Goal: Task Accomplishment & Management: Use online tool/utility

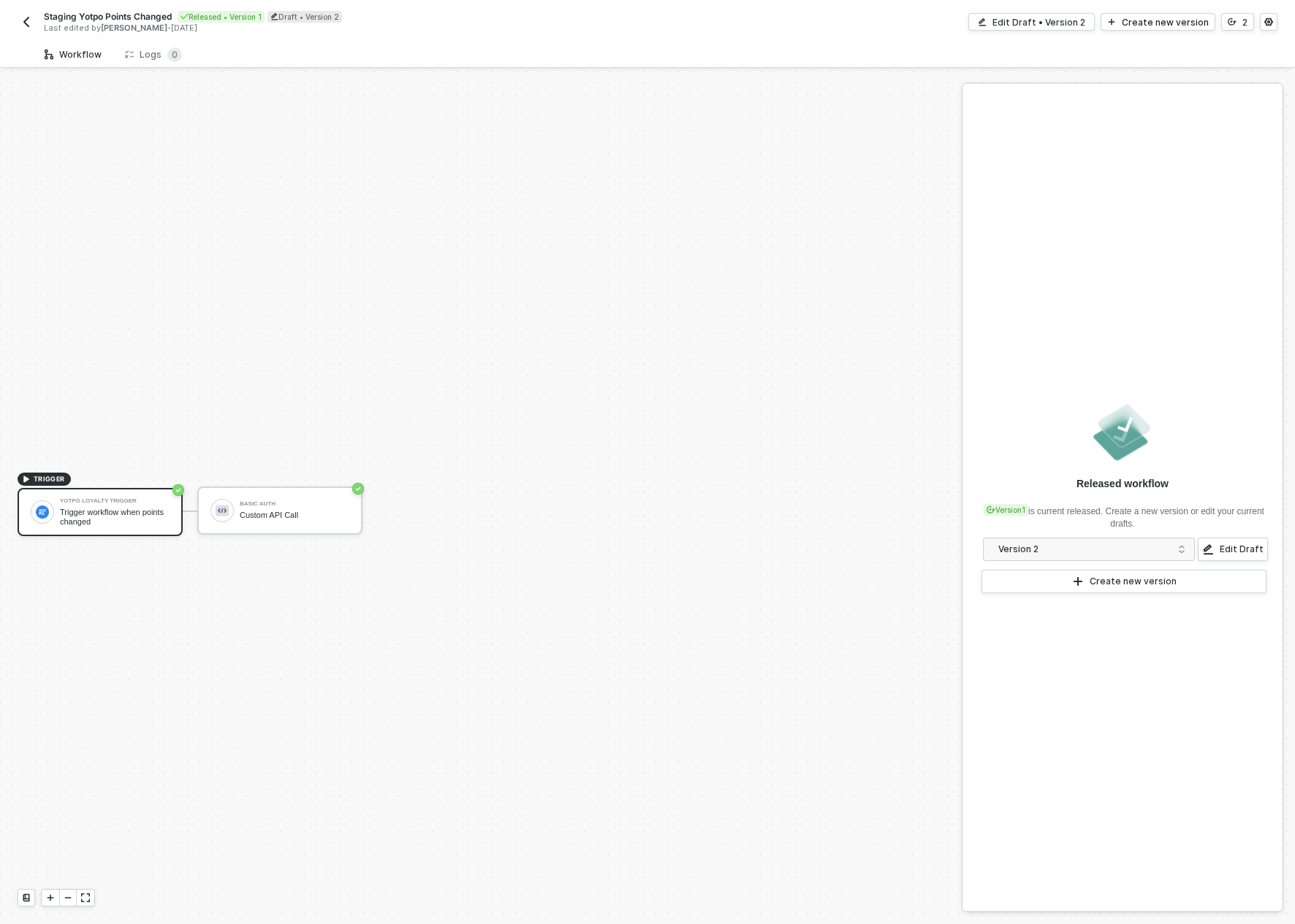
scroll to position [27, 0]
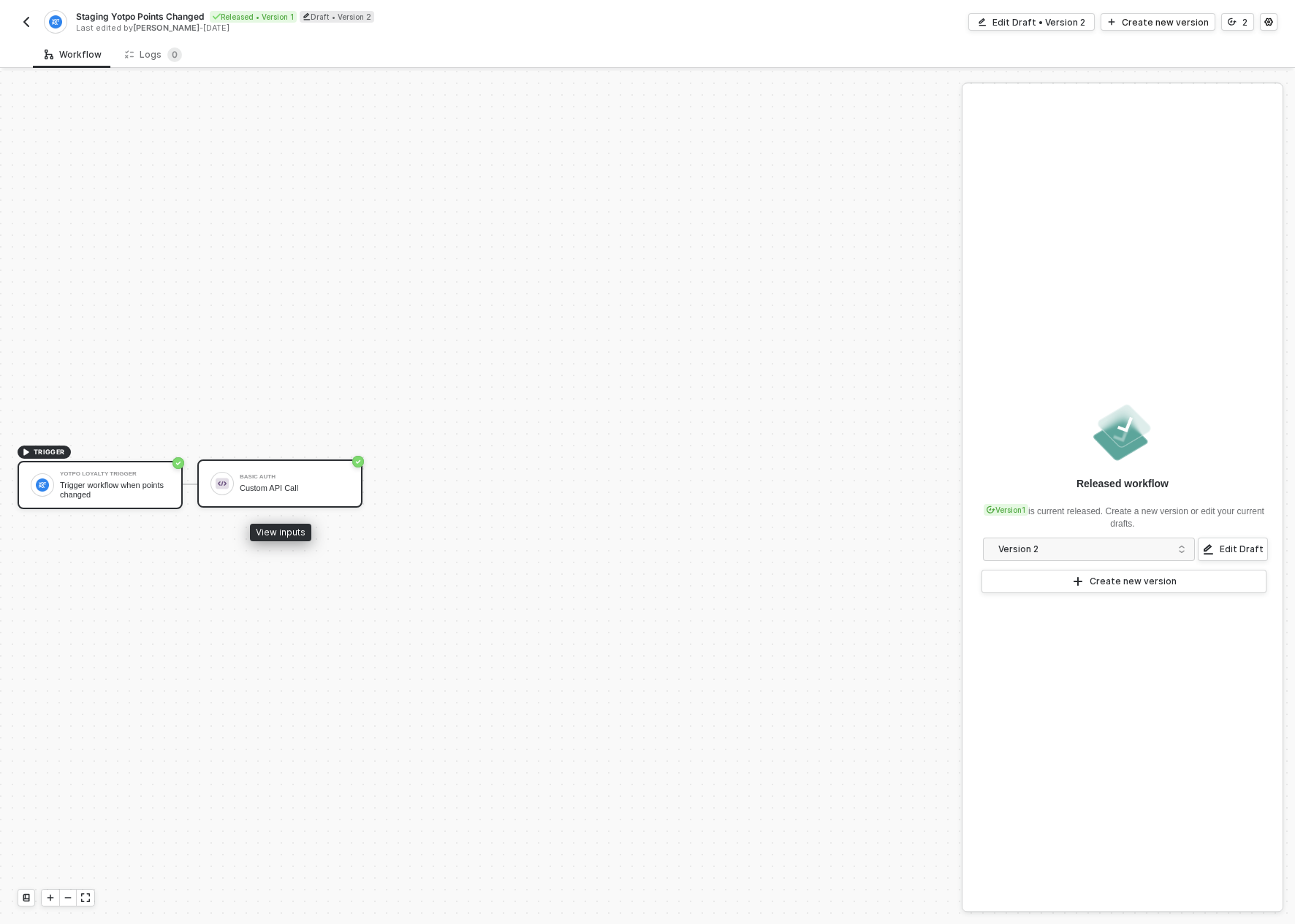
click at [261, 463] on div "Basic Auth Custom API Call" at bounding box center [280, 483] width 165 height 49
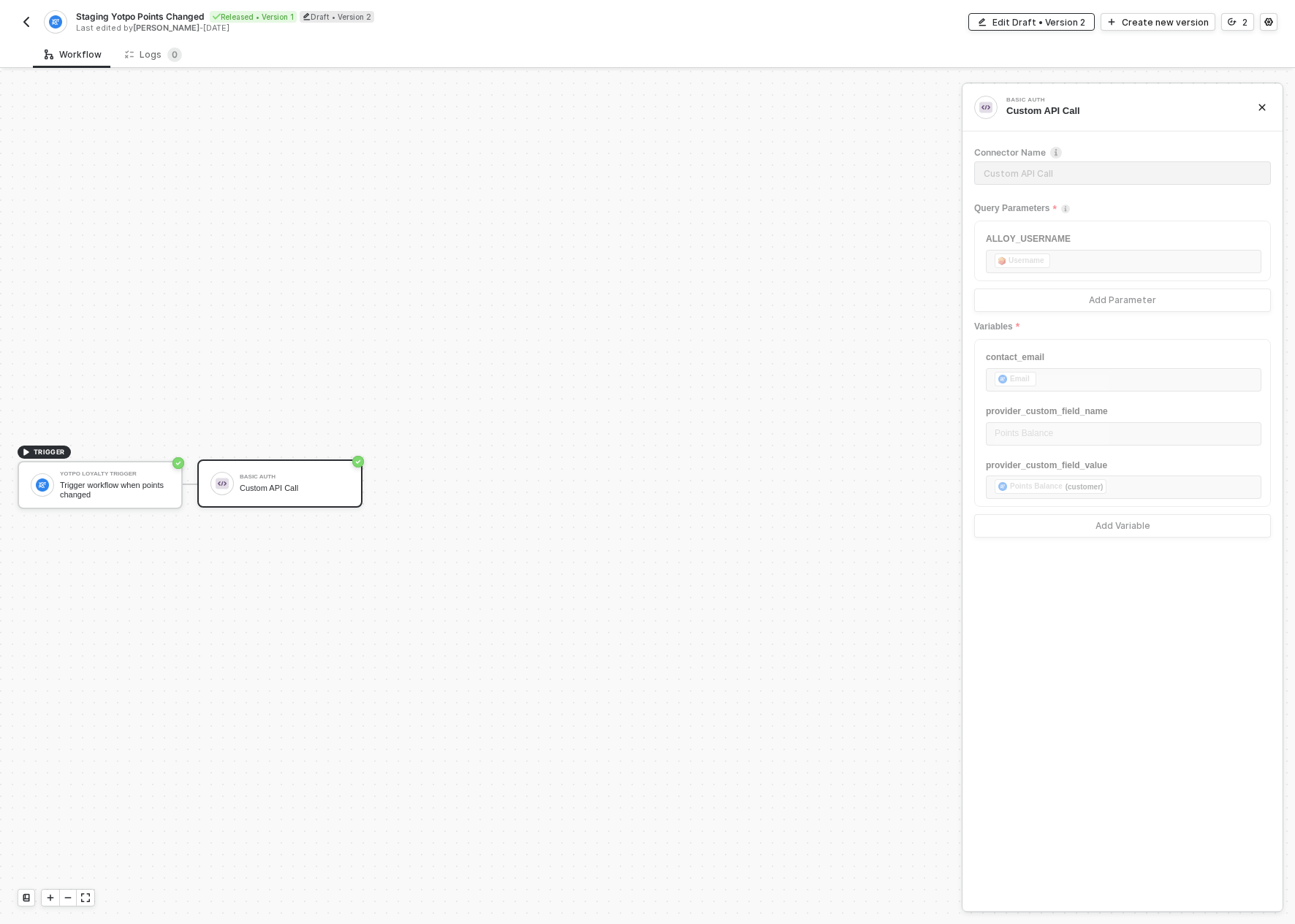
click at [1042, 13] on button "Edit Draft • Version 2" at bounding box center [1032, 21] width 126 height 18
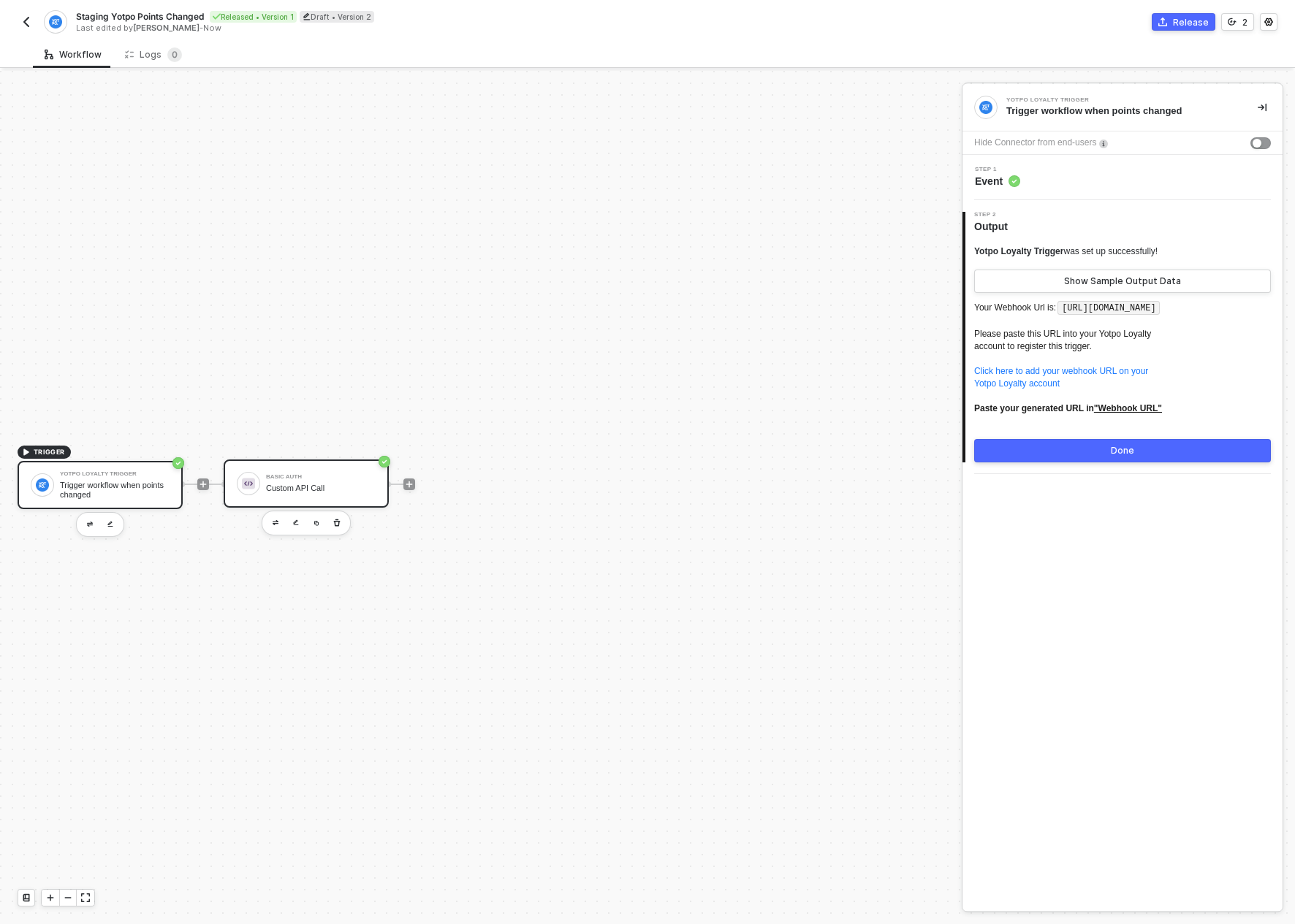
click at [326, 460] on div "Basic Auth Custom API Call" at bounding box center [306, 483] width 165 height 49
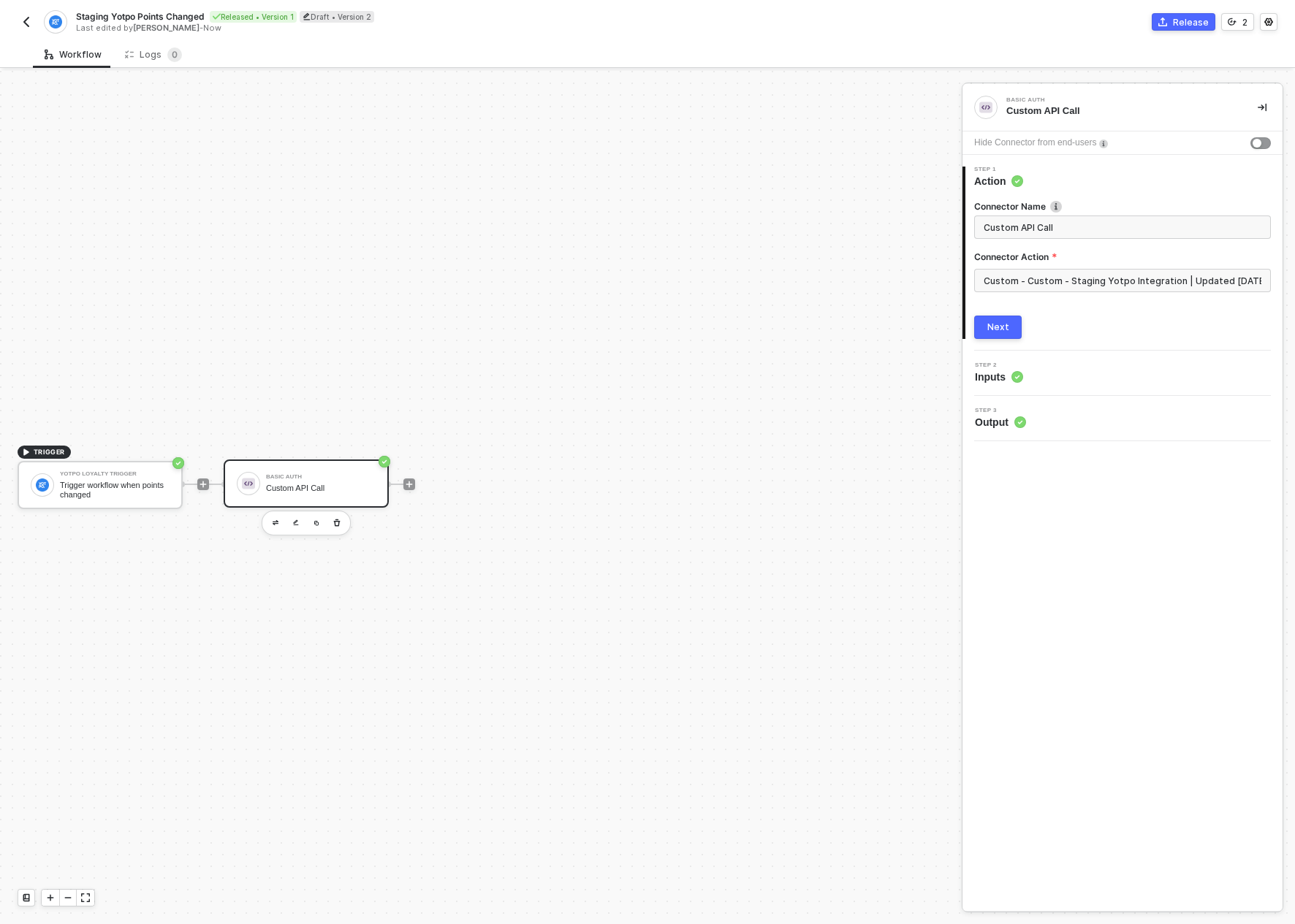
click at [1036, 380] on div "Step 2 Inputs" at bounding box center [1124, 373] width 316 height 22
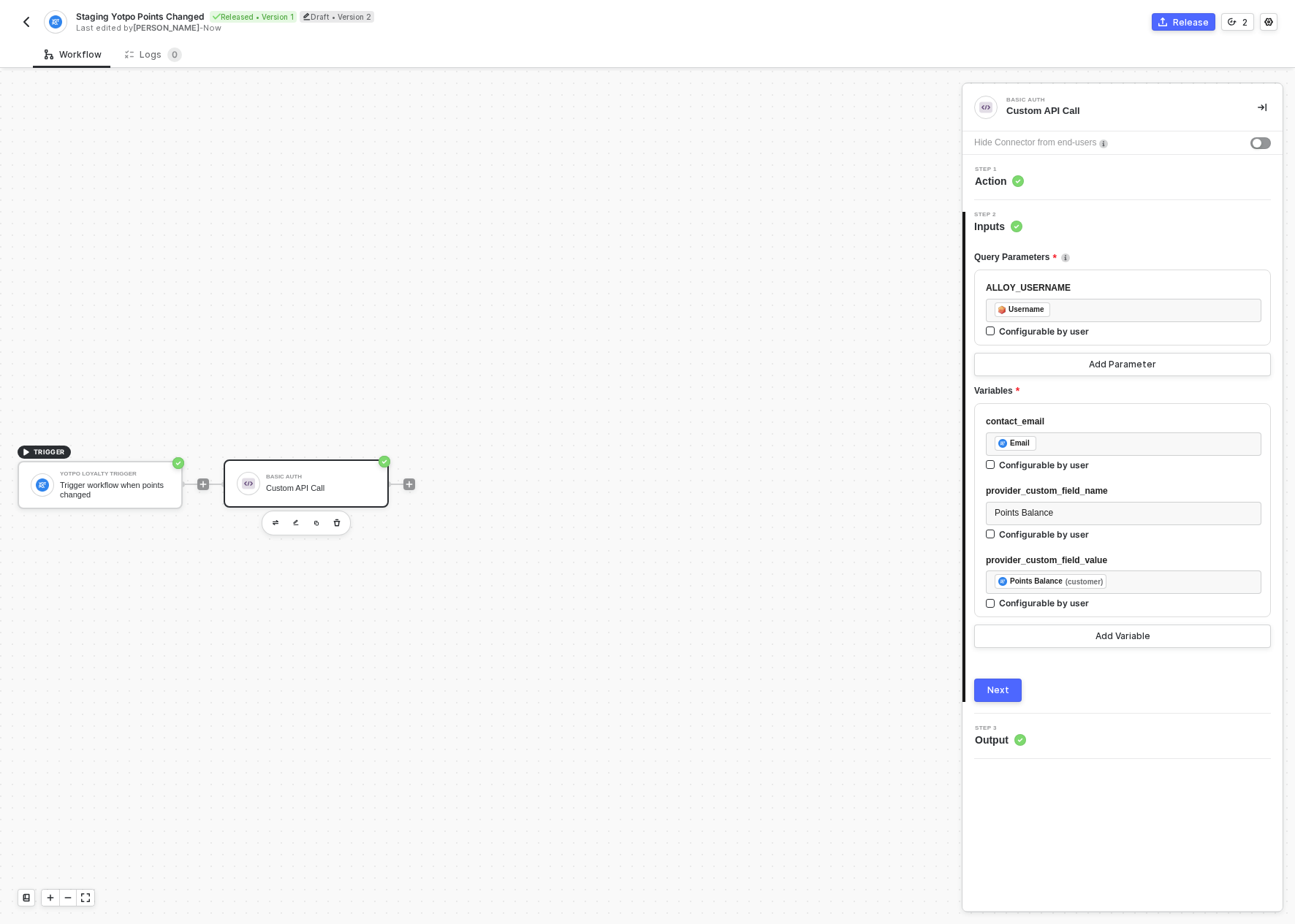
click at [1045, 731] on div "Step 3 Output" at bounding box center [1124, 736] width 316 height 22
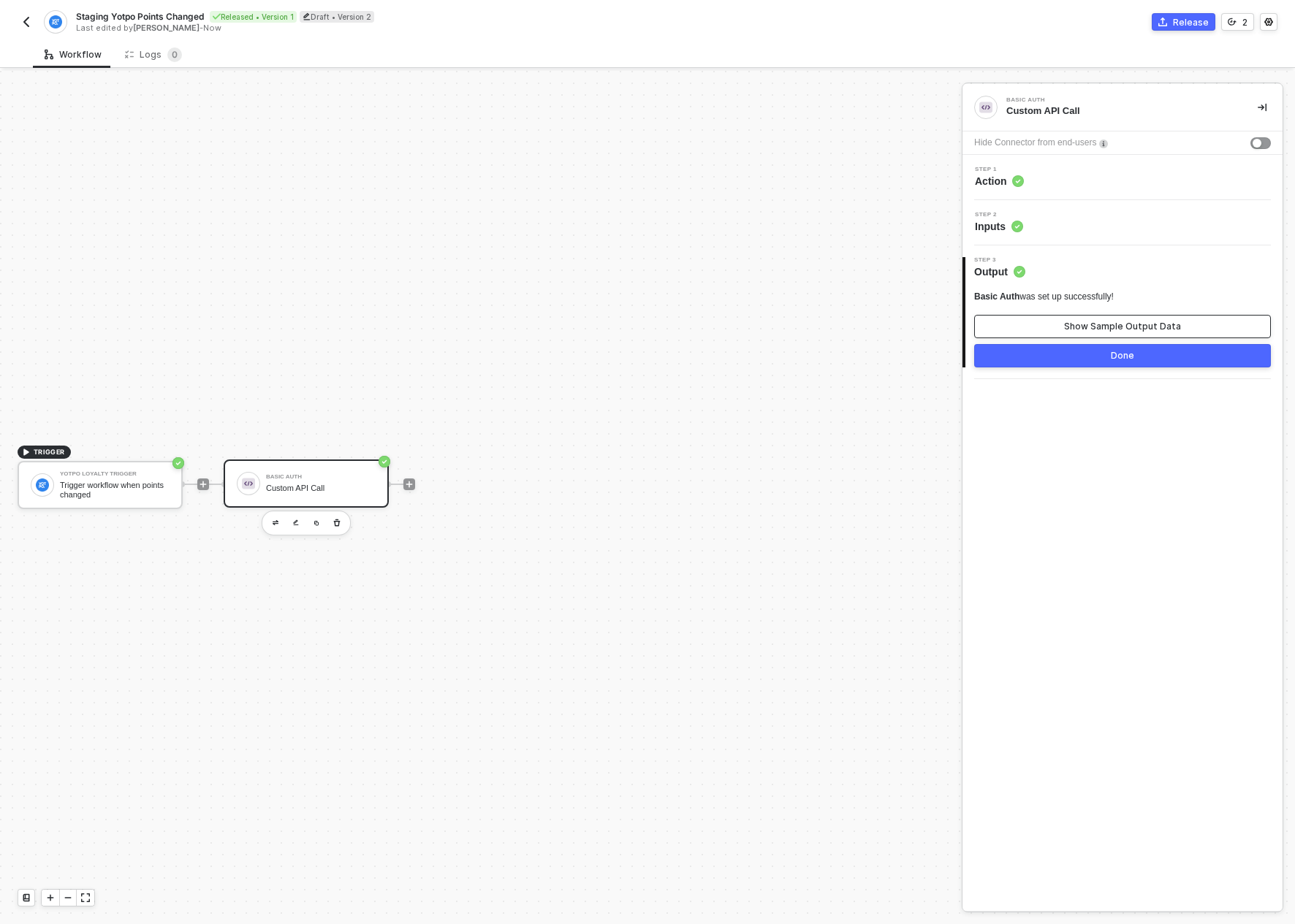
click at [1074, 326] on div "Show Sample Output Data" at bounding box center [1122, 326] width 117 height 12
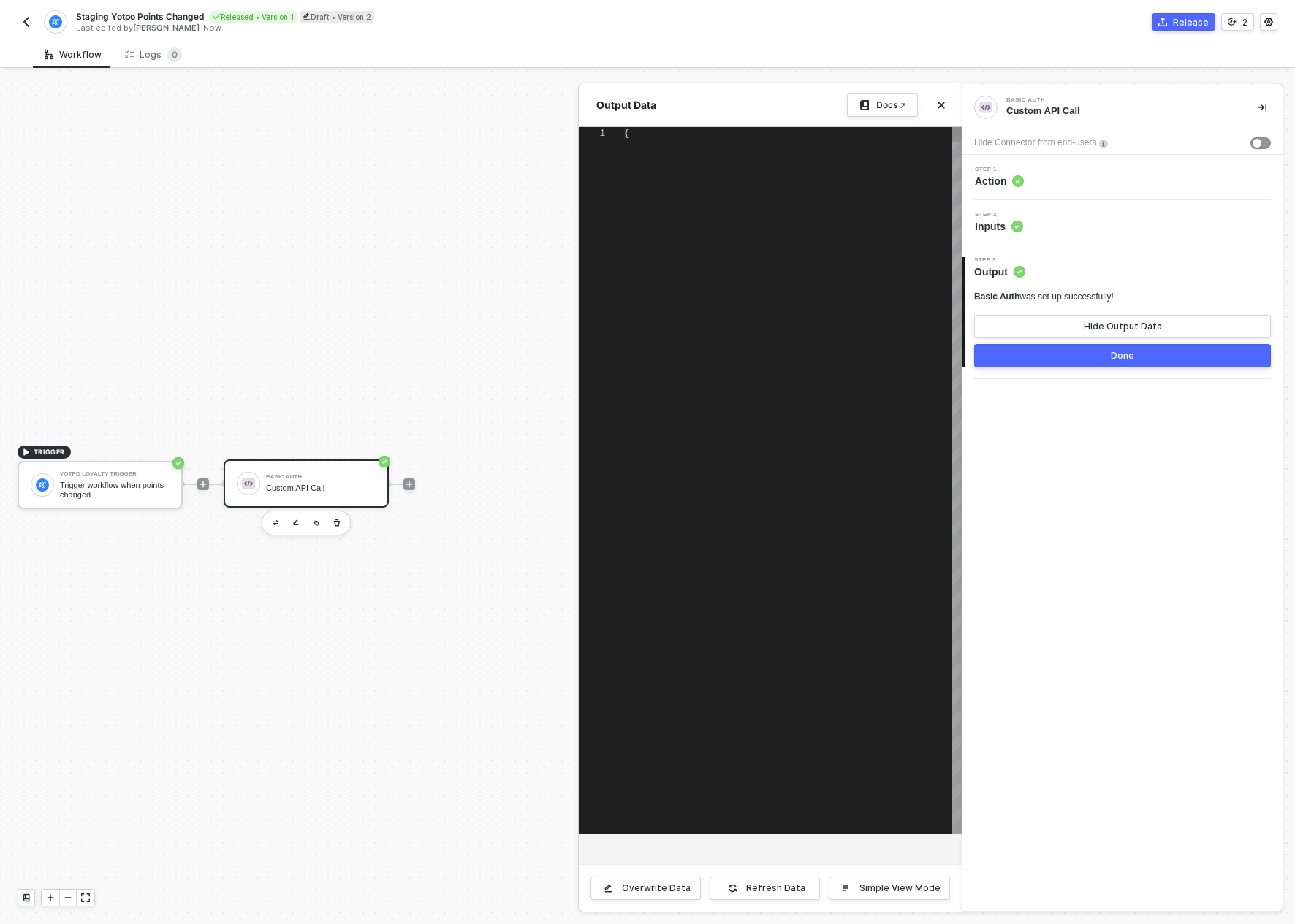
scroll to position [13, 0]
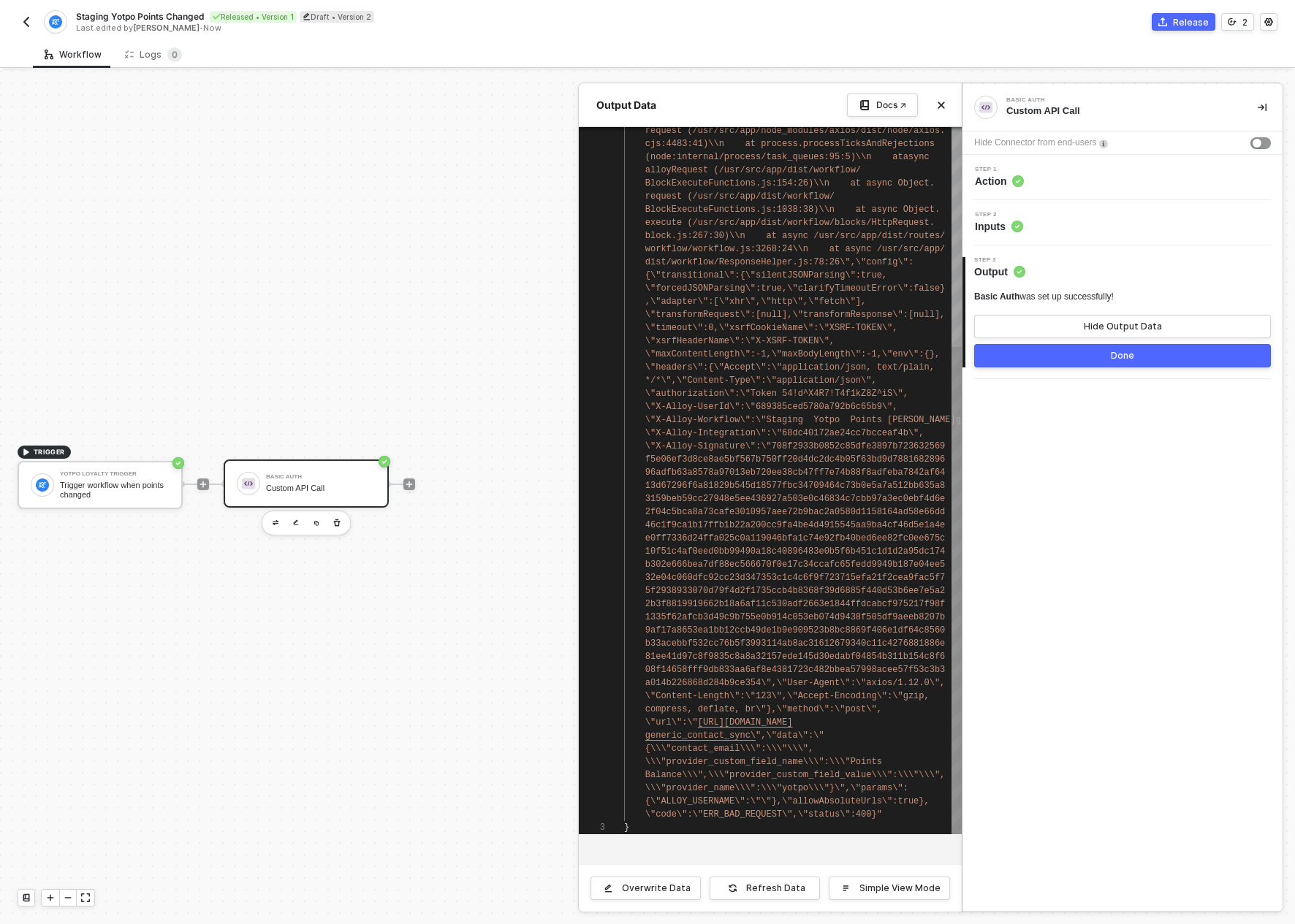
type textarea "96adfb63a8578a97013eb720ee38cb47ff7e74b88f8adfeba7842af6413d67296f6a81829b545d1…"
click at [749, 506] on div "2f04c5bca8a73cafe3010957aee72b9bac2a0580d1158164ad 58e66dd" at bounding box center [793, 511] width 338 height 13
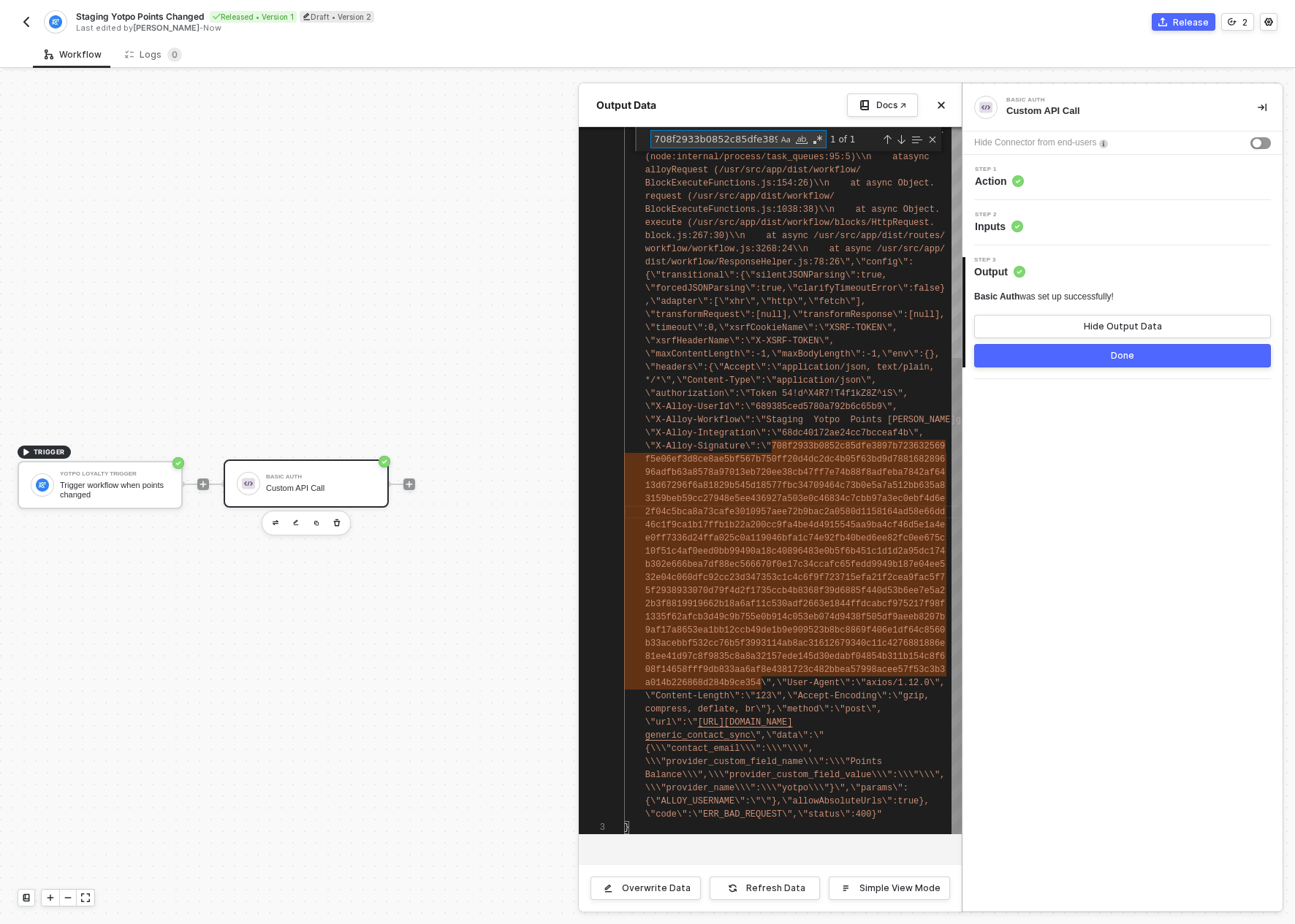
type textarea "c"
type textarea "generic_contact_sync\",\"data\":\"{\\\"contact_email\\\":\\\"\\\",\\\"provider_…"
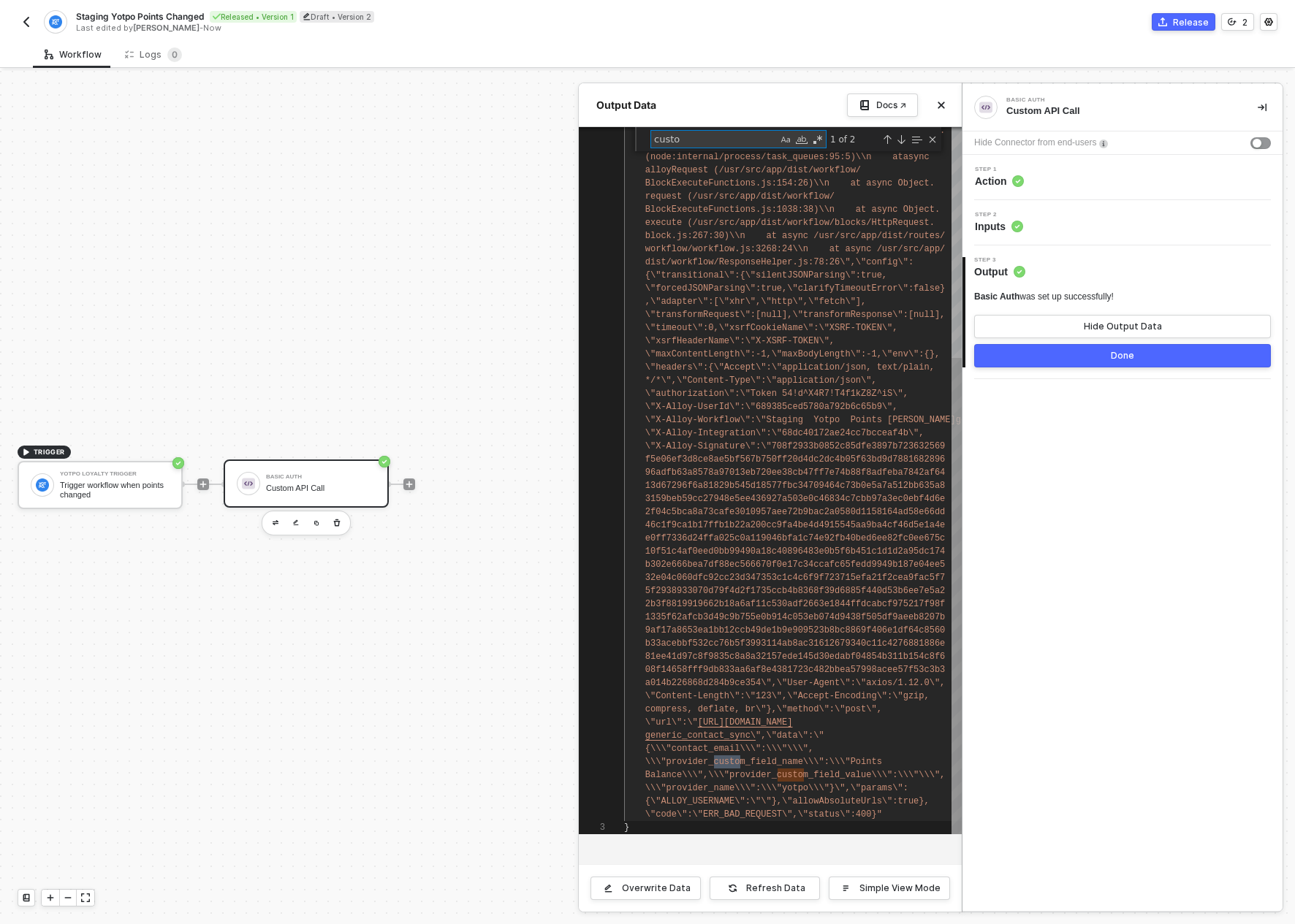
scroll to position [13, 121]
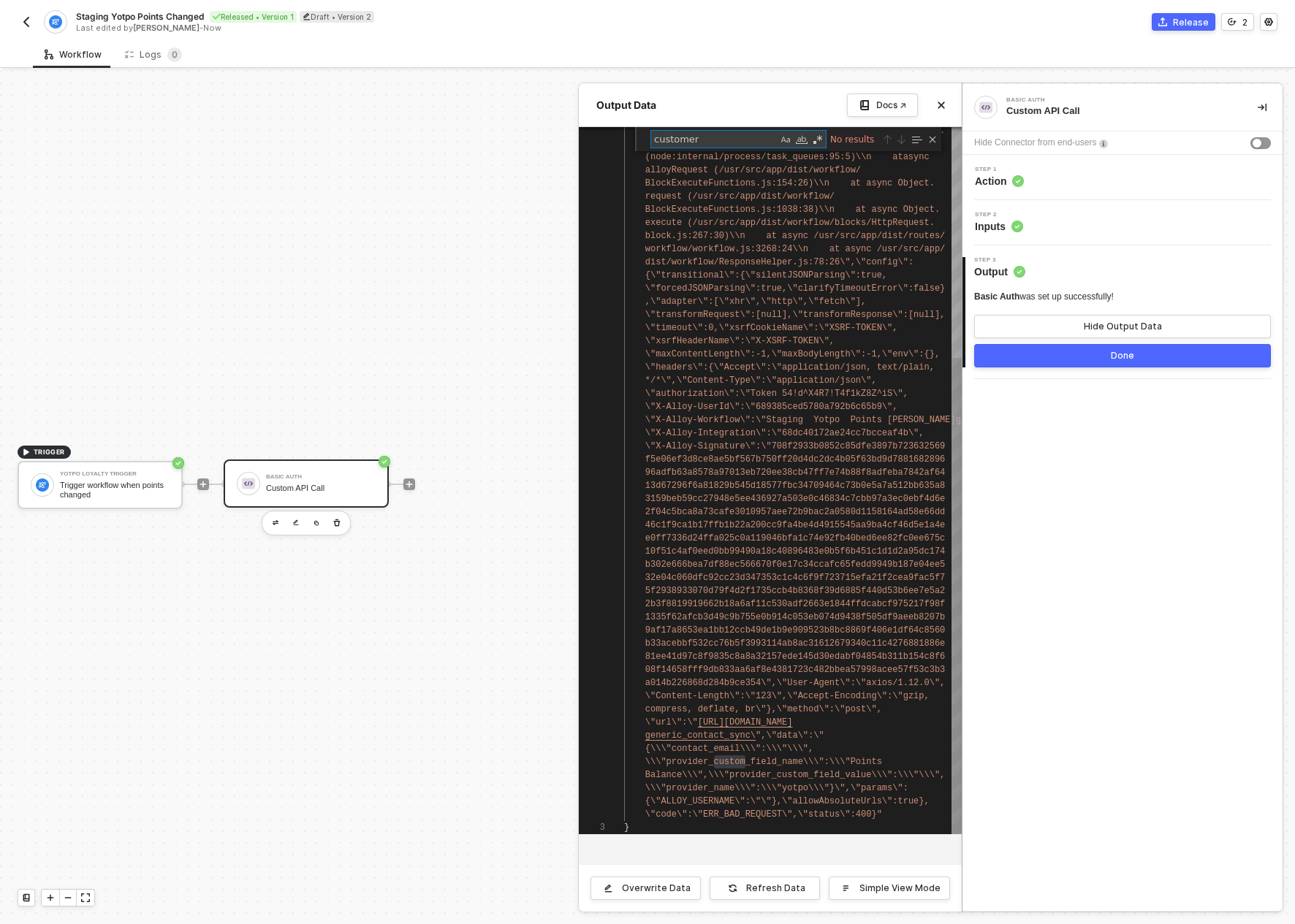
type textarea "customer"
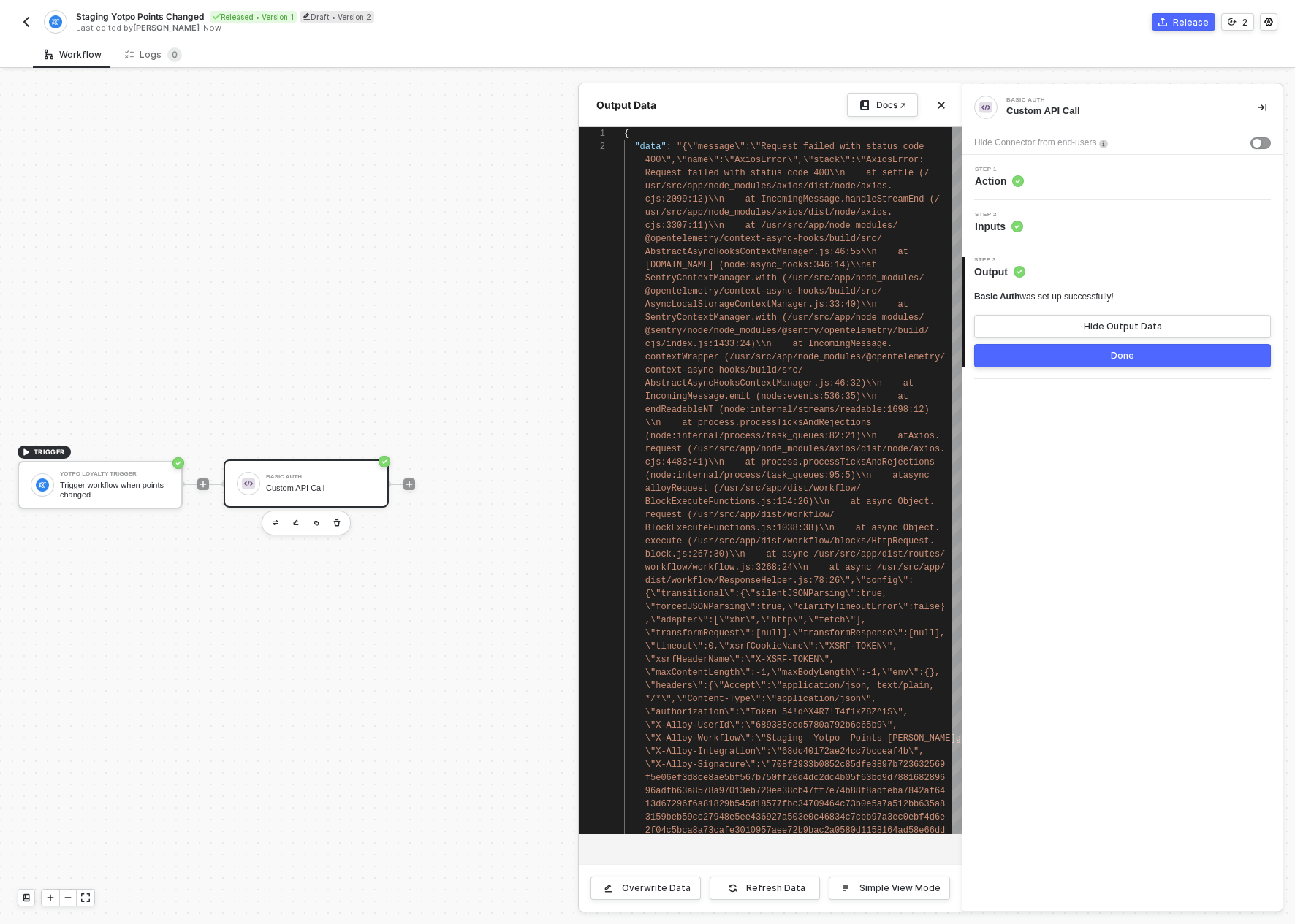
click at [1044, 235] on div "Step 2 Inputs" at bounding box center [1122, 222] width 320 height 45
click at [1031, 220] on div "Step 2 Inputs" at bounding box center [1124, 223] width 316 height 22
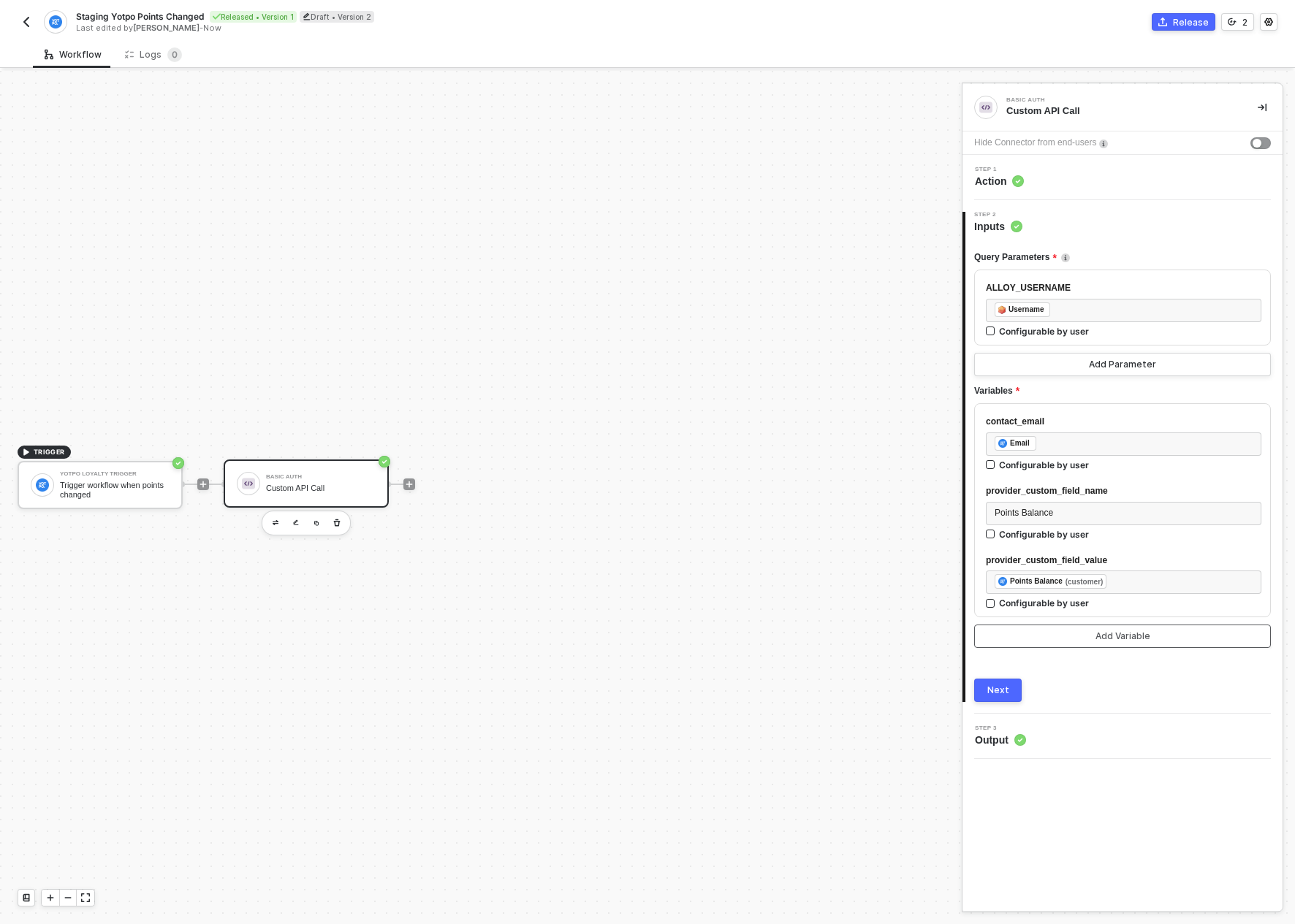
click at [1097, 640] on div "Add Variable" at bounding box center [1123, 637] width 55 height 12
click at [1089, 636] on button "Add Variable" at bounding box center [1123, 636] width 297 height 23
click at [1102, 638] on div "Add Variable" at bounding box center [1123, 637] width 55 height 12
click at [1096, 684] on div "Next" at bounding box center [1123, 690] width 297 height 23
click at [1082, 372] on button "Add Parameter" at bounding box center [1123, 364] width 297 height 23
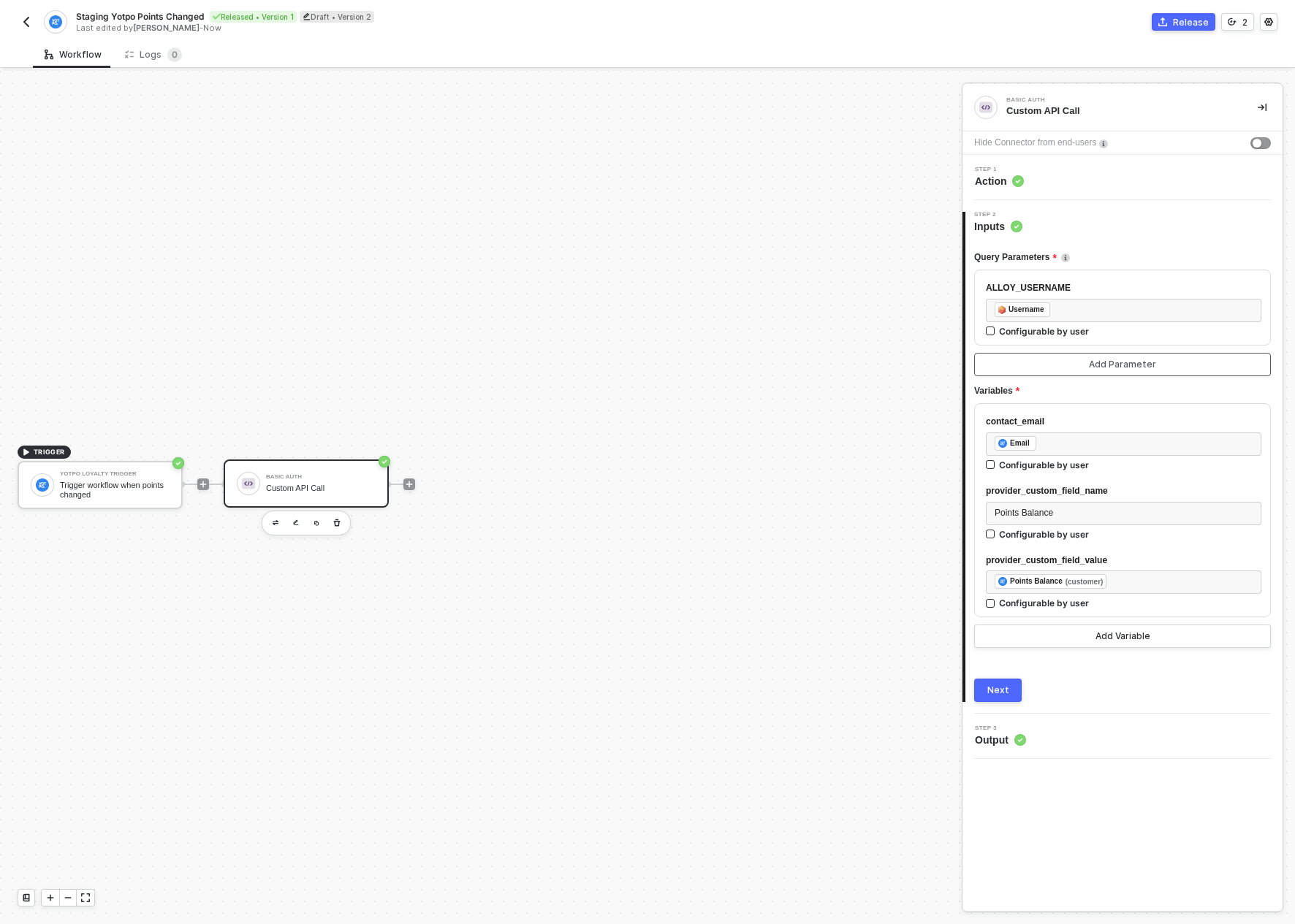
click at [1083, 369] on button "Add Parameter" at bounding box center [1123, 364] width 297 height 23
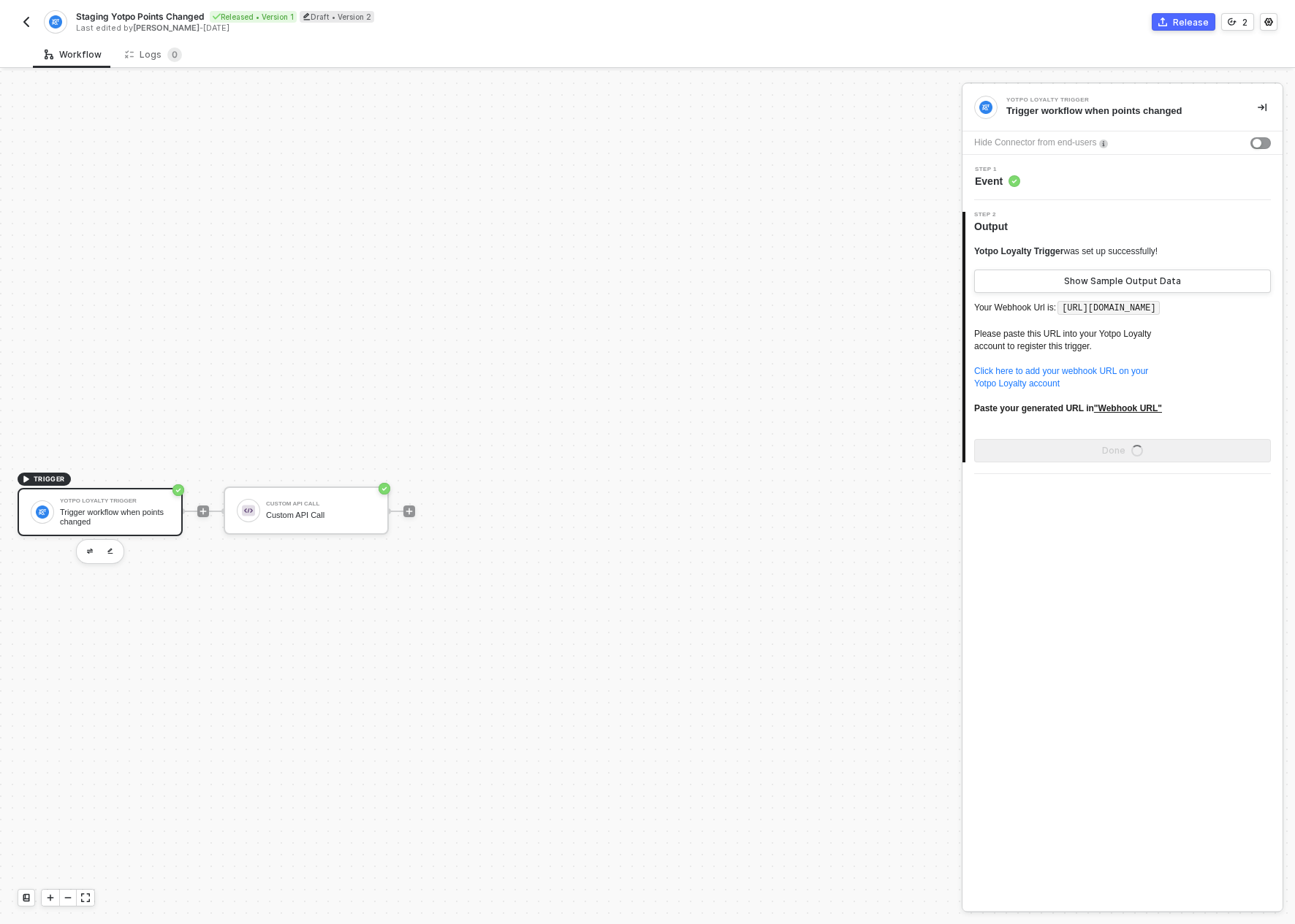
scroll to position [27, 0]
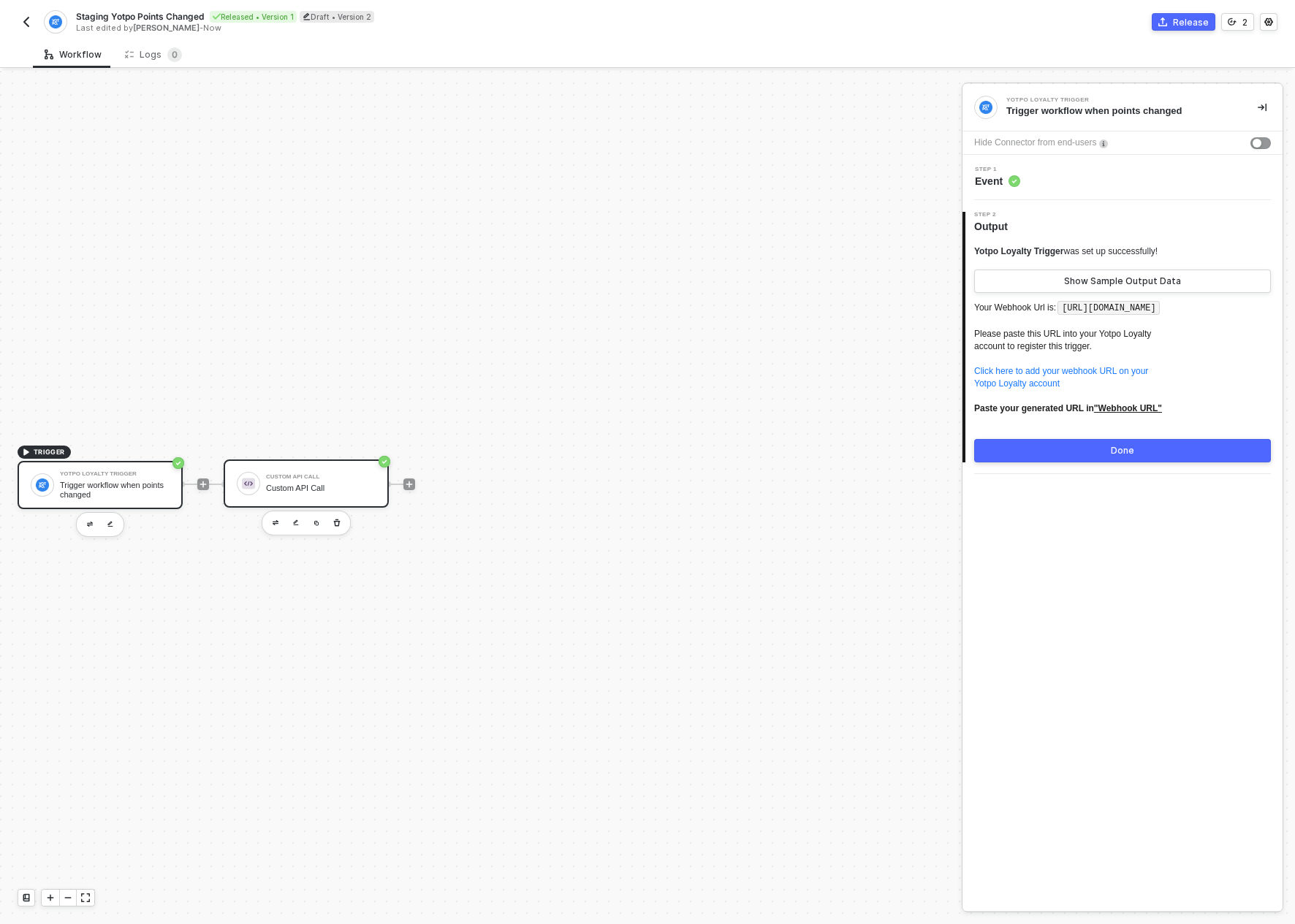
click at [287, 495] on div "Custom API Call Custom API Call" at bounding box center [321, 483] width 110 height 28
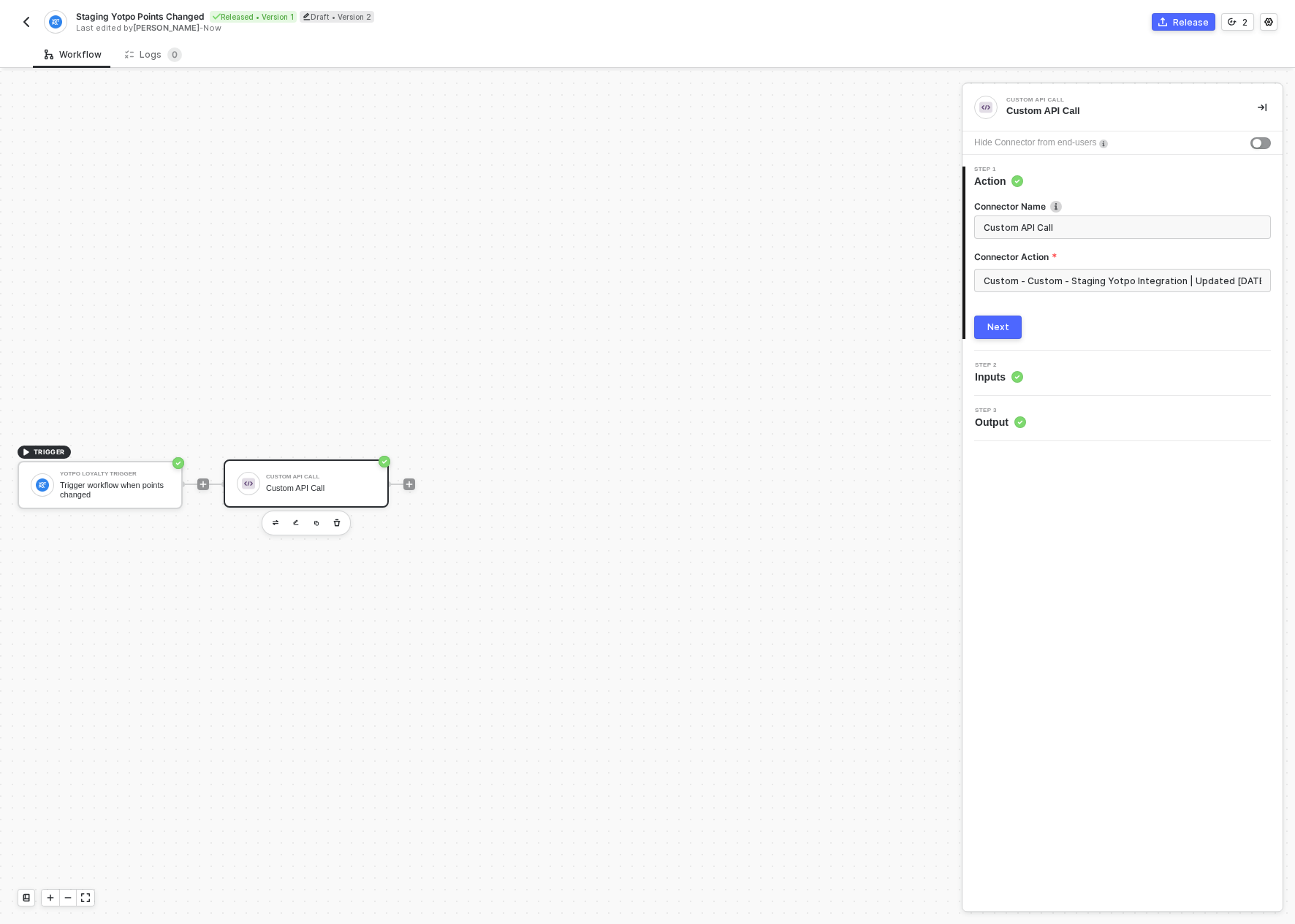
click at [1062, 373] on div "Step 2 Inputs" at bounding box center [1124, 373] width 316 height 22
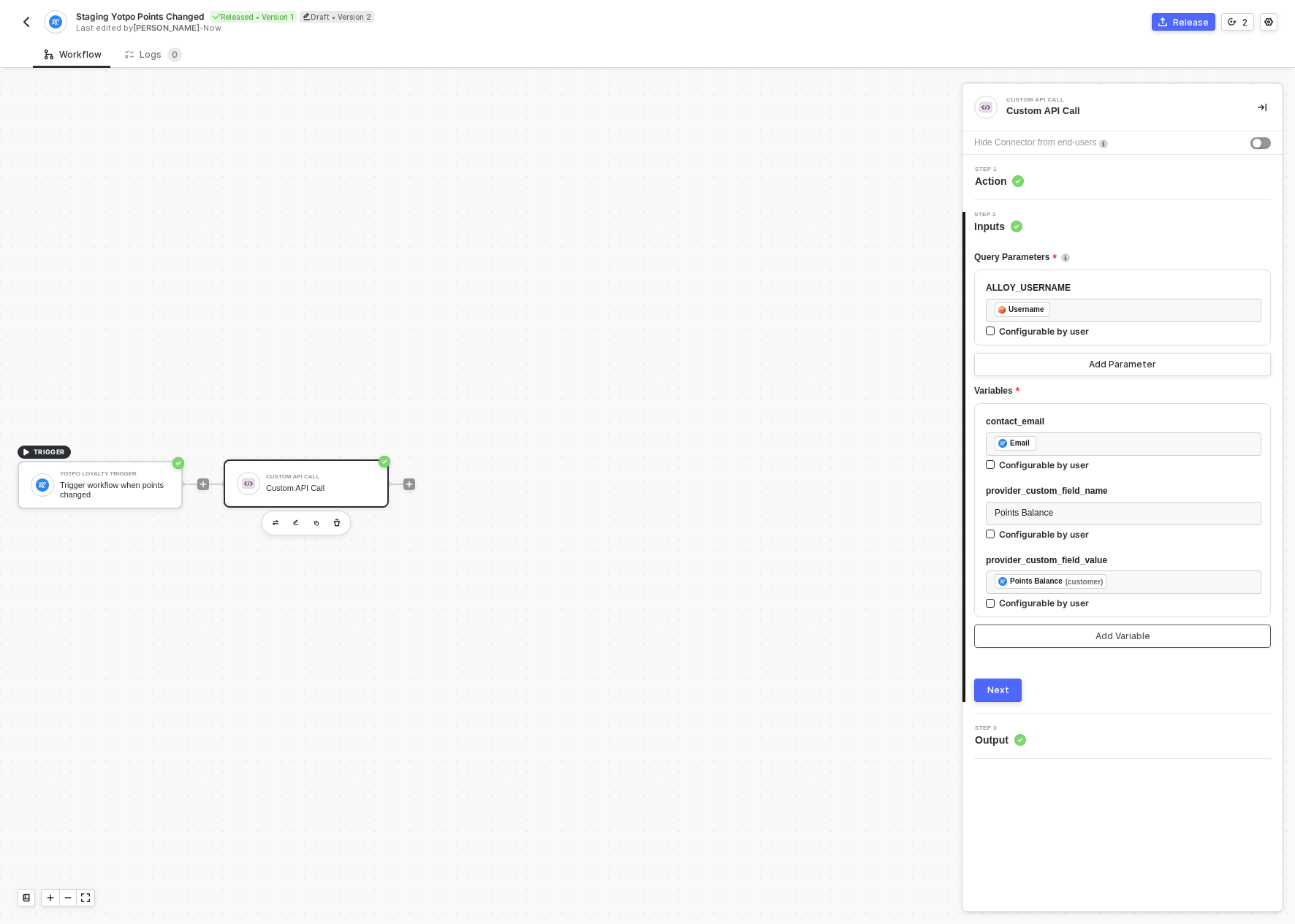
click at [1122, 644] on button "Add Variable" at bounding box center [1123, 636] width 297 height 23
click at [107, 494] on div "Trigger workflow when points changed" at bounding box center [114, 489] width 110 height 18
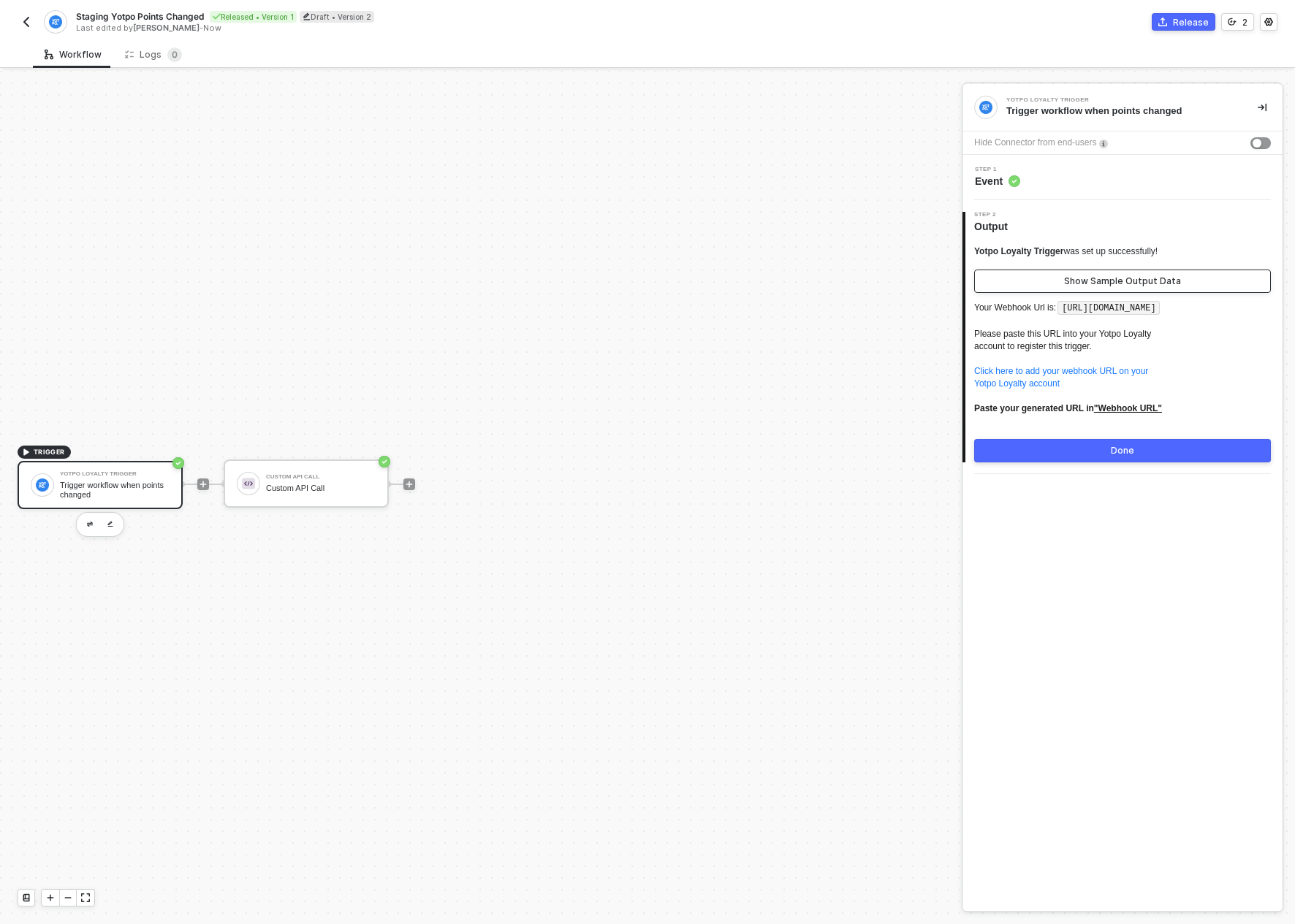
click at [1107, 285] on div "Show Sample Output Data" at bounding box center [1122, 281] width 117 height 12
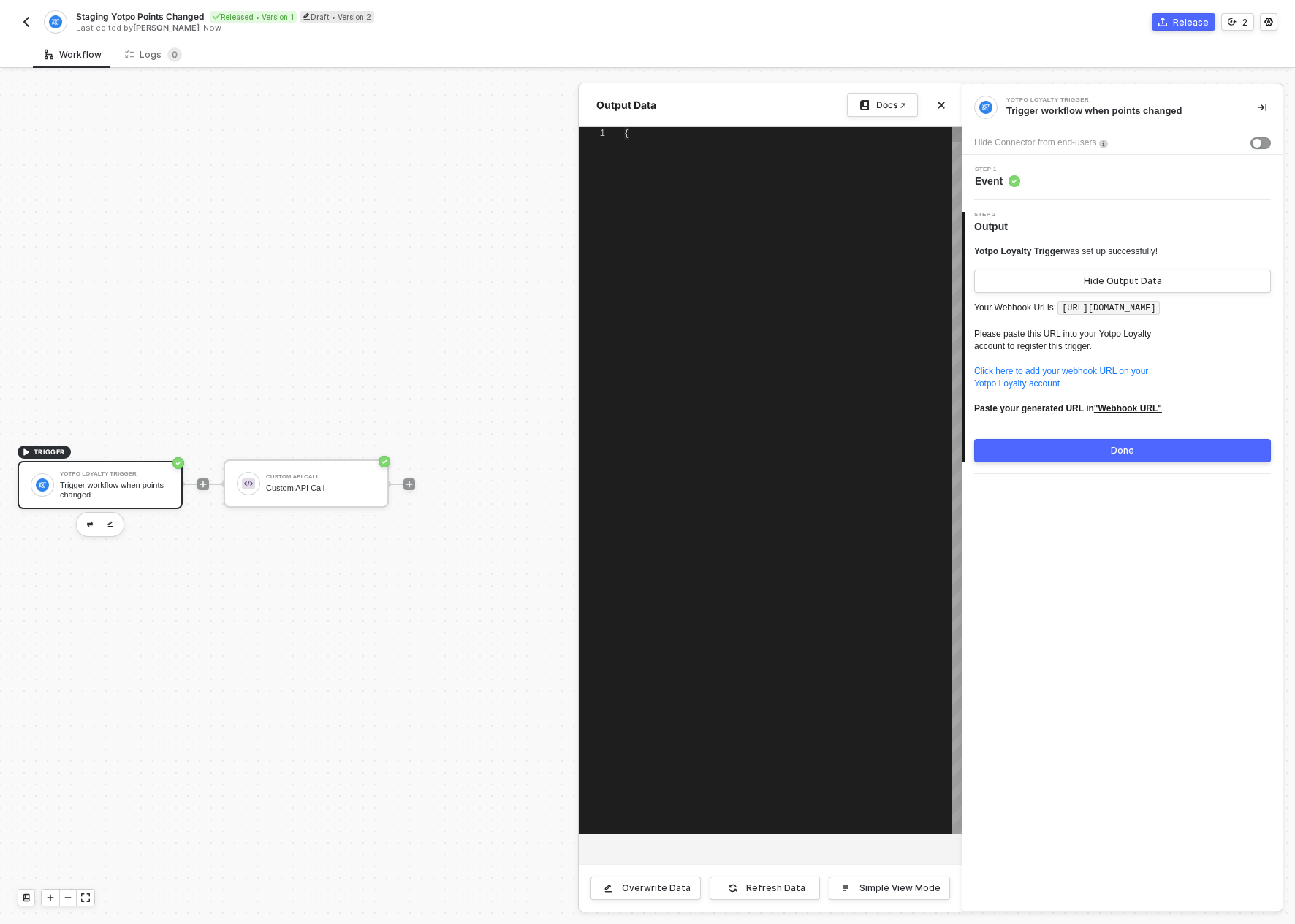
type textarea "{ "topic": "swell/points/changed", "name": "Swell Points Changed", "email": "el…"
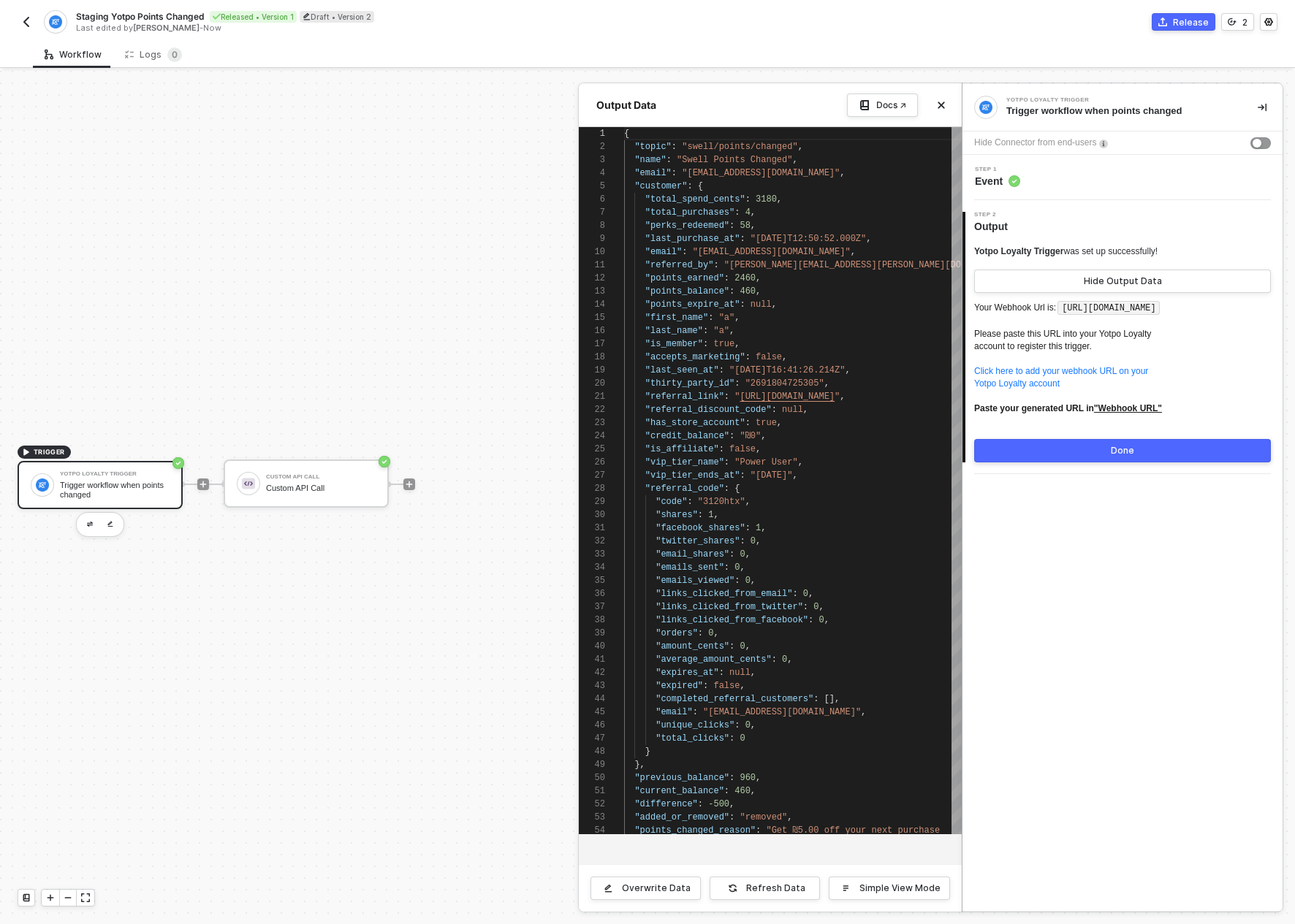
click at [306, 488] on div at bounding box center [647, 497] width 1295 height 853
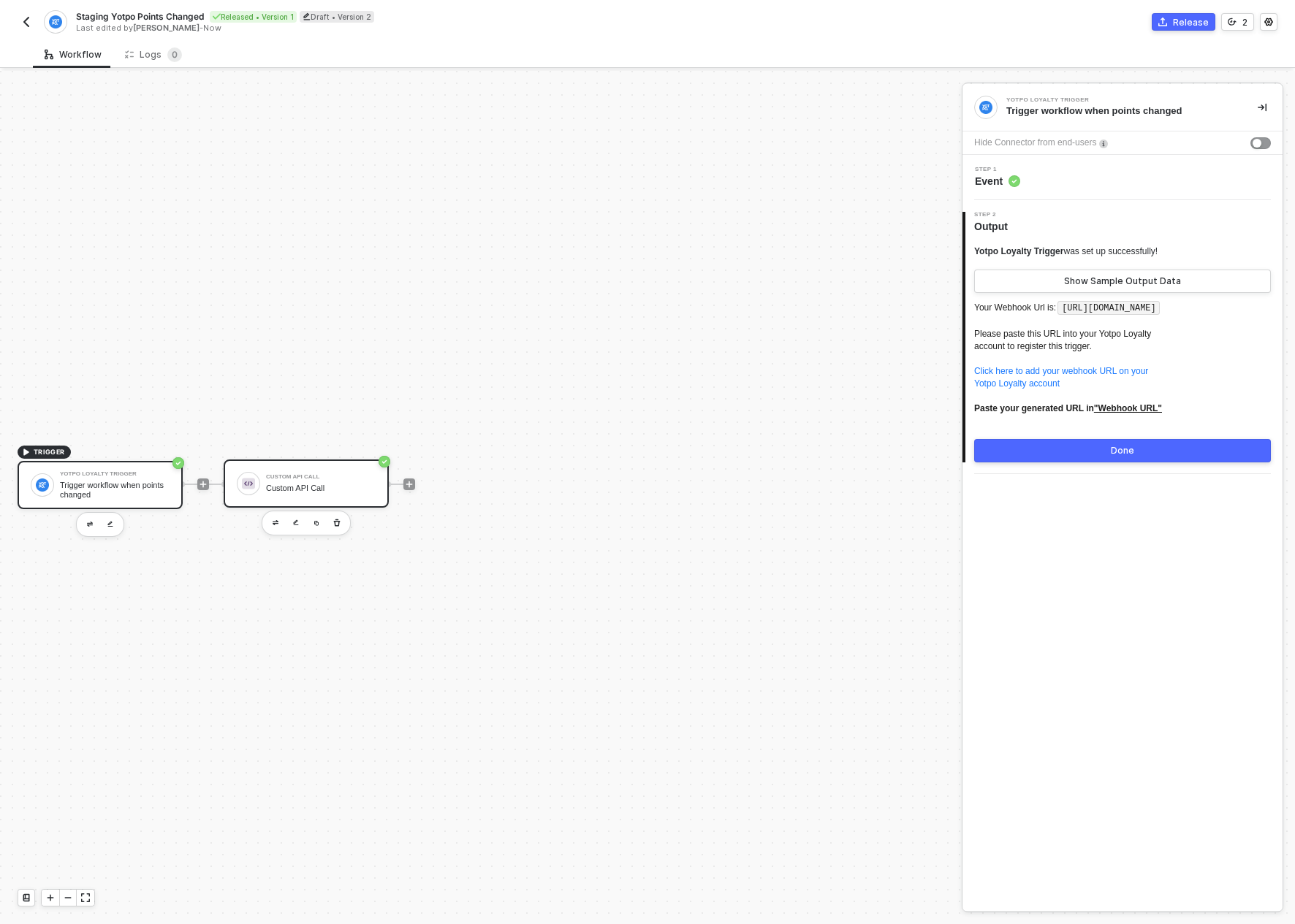
click at [304, 488] on div "Custom API Call" at bounding box center [321, 488] width 110 height 9
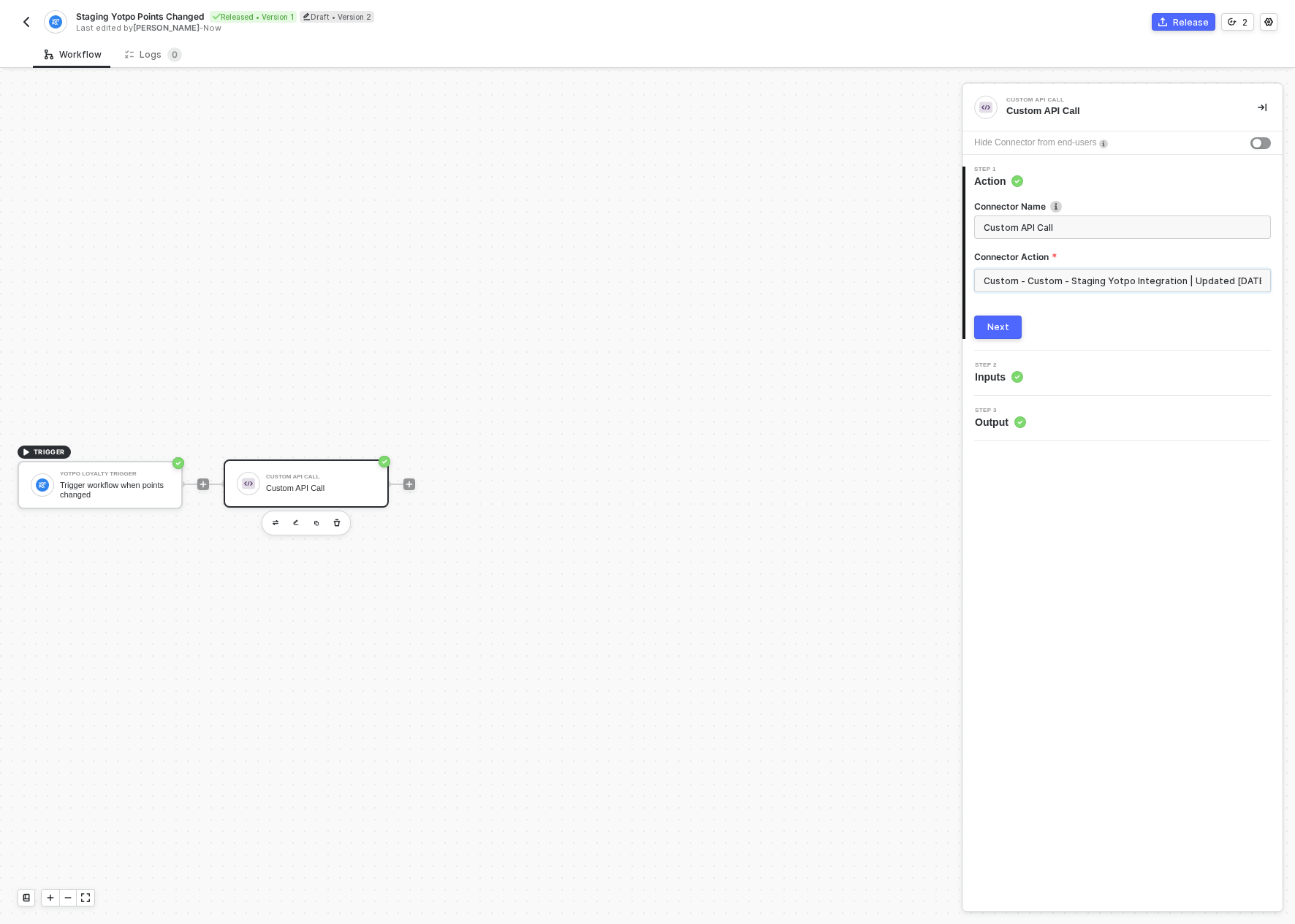
click at [1065, 281] on input "Custom - Custom - Staging Yotpo Integration | Updated [DATE] | Points Balance" at bounding box center [1123, 280] width 297 height 23
click at [871, 185] on div "Custom Actions" at bounding box center [842, 176] width 236 height 29
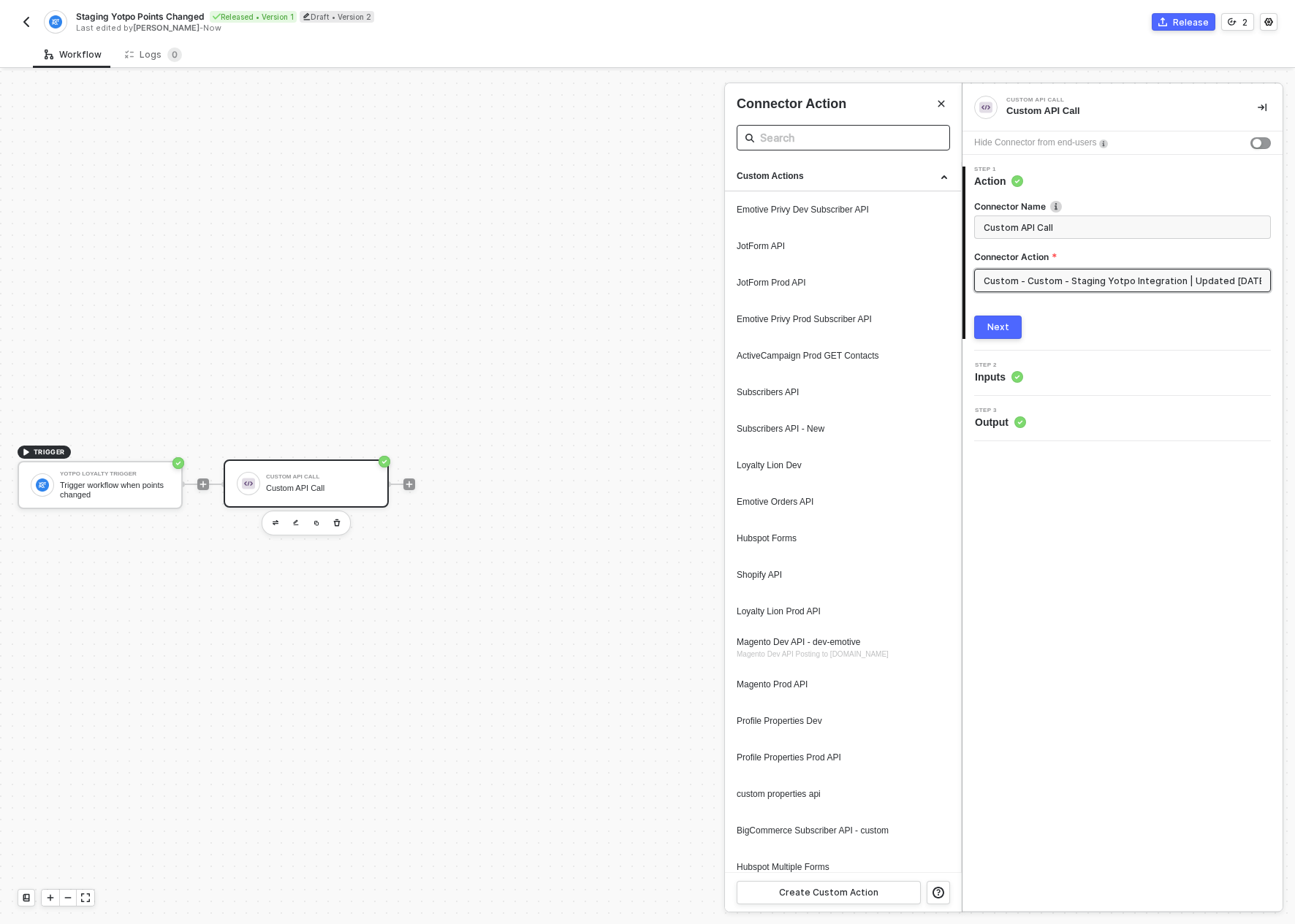
click at [864, 142] on input "text" at bounding box center [842, 137] width 166 height 18
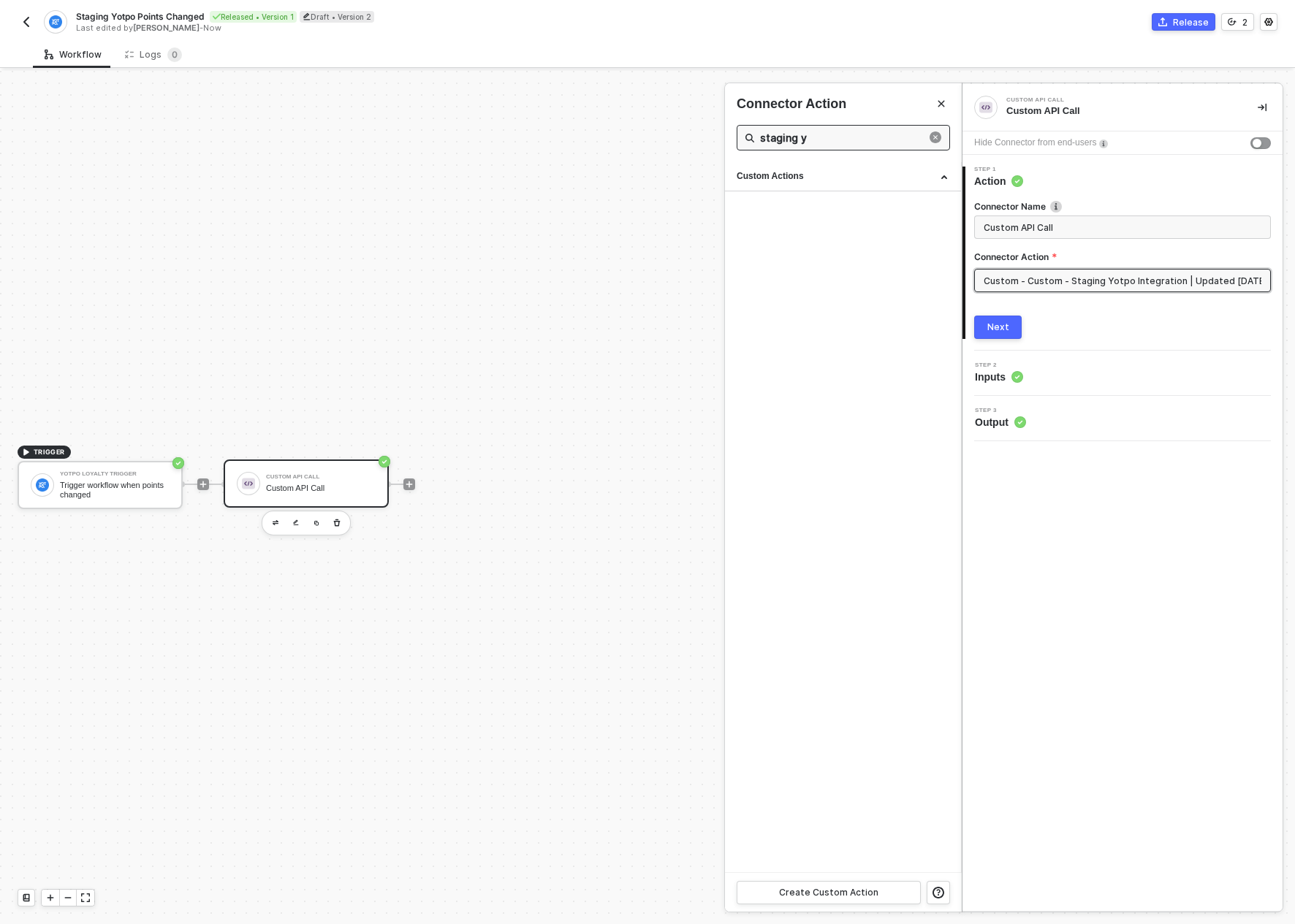
scroll to position [0, 0]
click at [766, 139] on input "staging yotopo" at bounding box center [842, 137] width 166 height 18
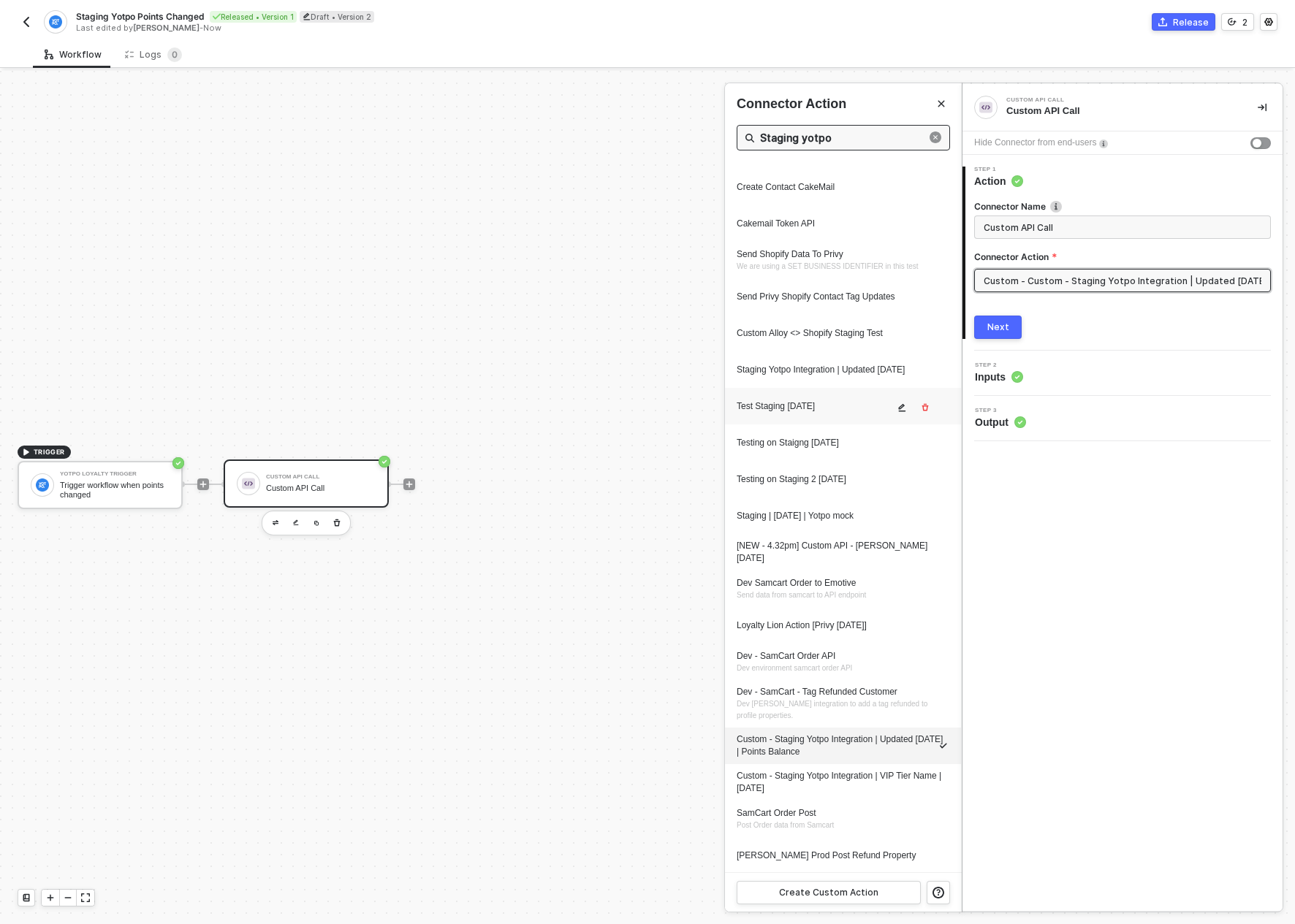
scroll to position [1522, 0]
type input "Staging yotpo"
click at [898, 746] on icon "icon-edit" at bounding box center [902, 746] width 9 height 9
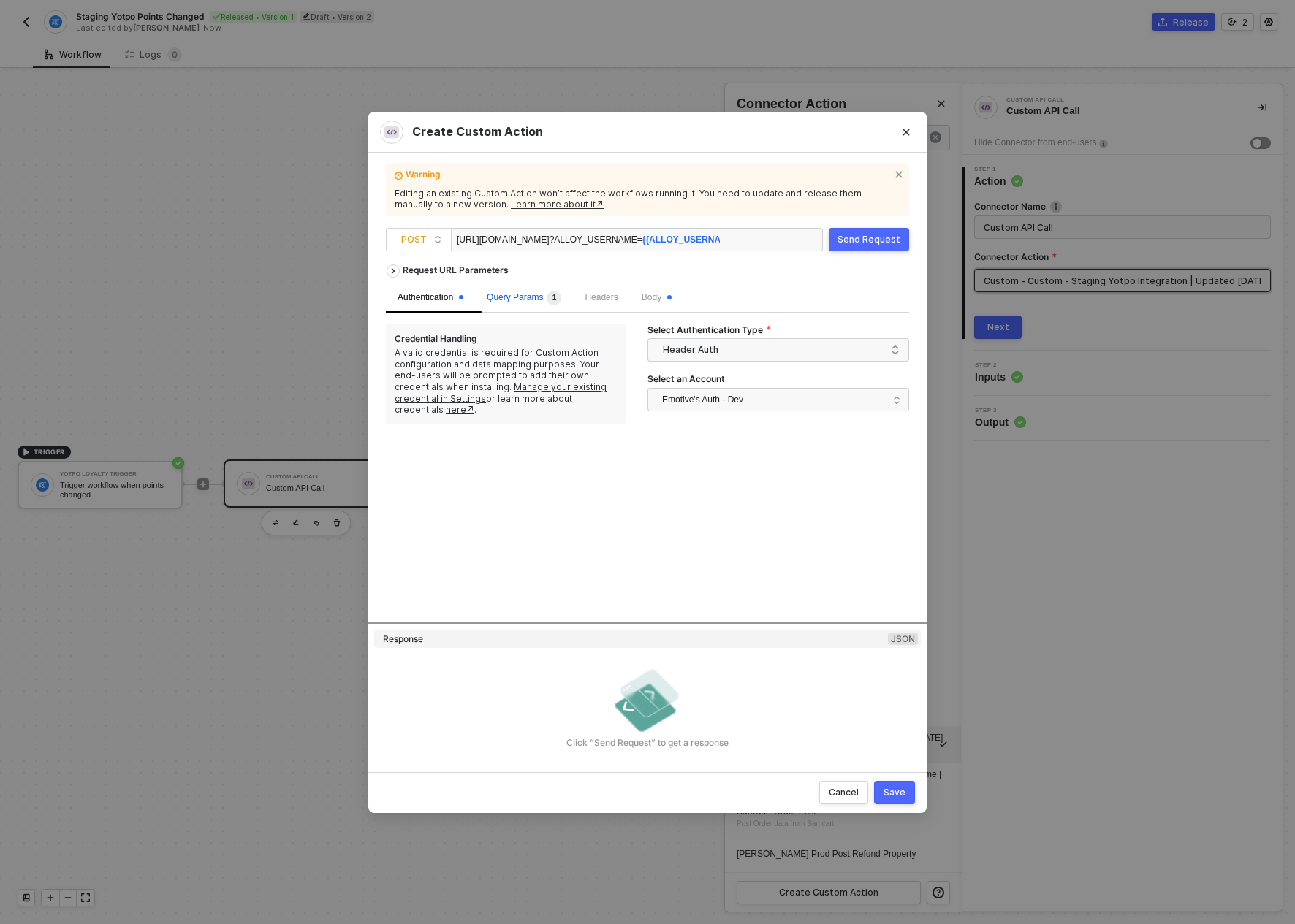
click at [523, 296] on span "Query Params 1" at bounding box center [523, 297] width 74 height 10
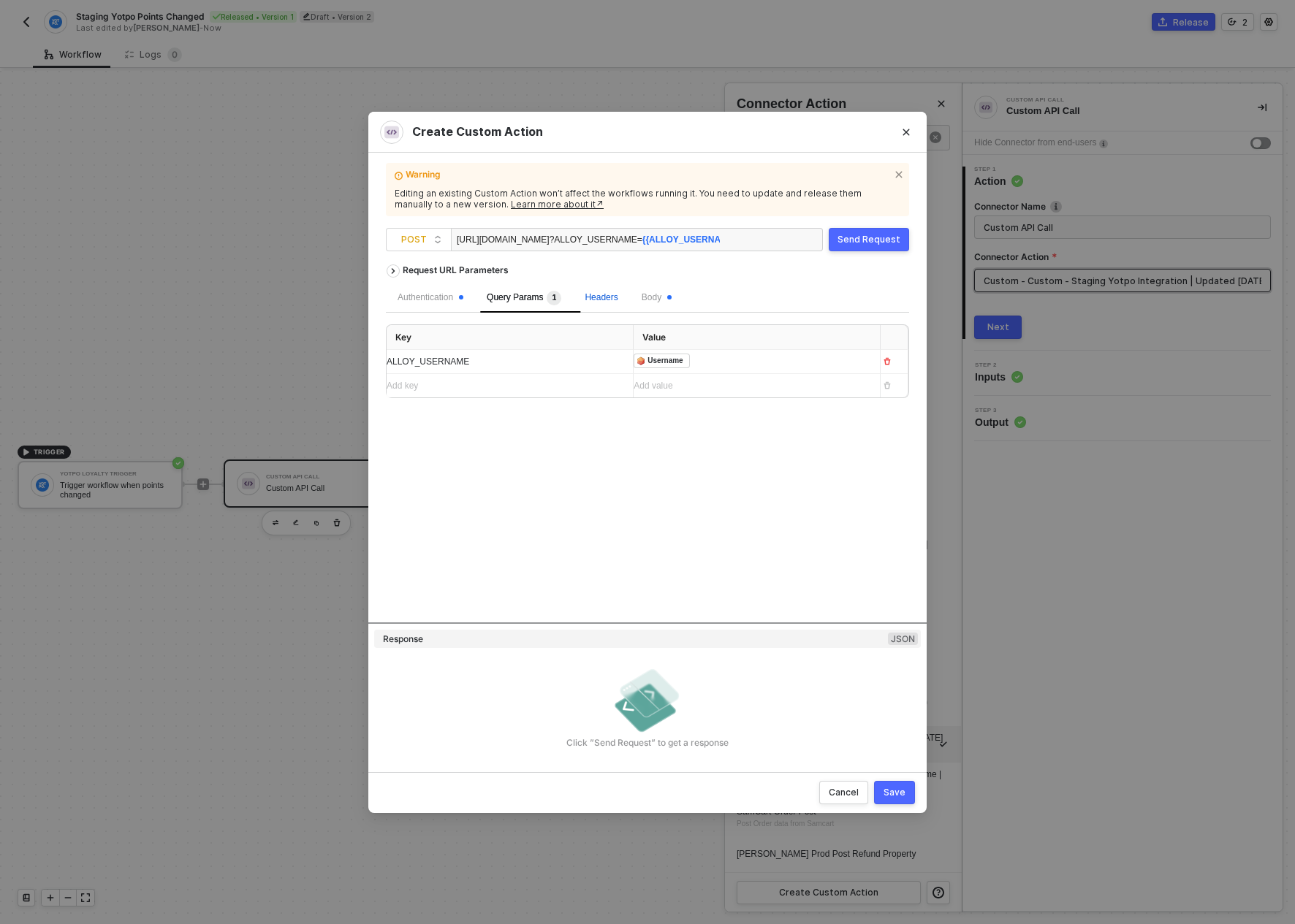
click at [598, 300] on span "Headers" at bounding box center [601, 297] width 33 height 10
click at [663, 298] on span "Body" at bounding box center [656, 297] width 30 height 10
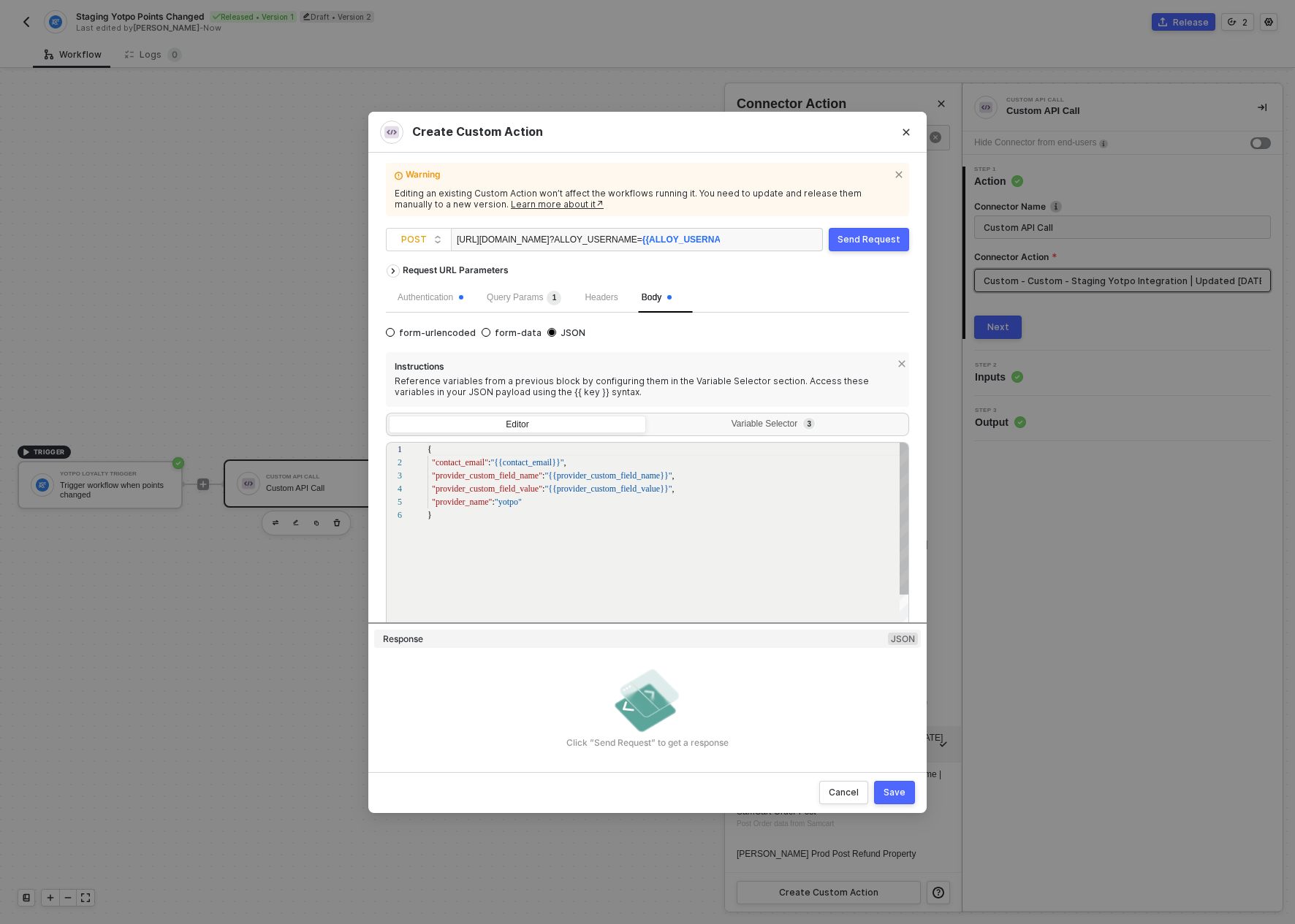
scroll to position [66, 0]
click at [605, 291] on div "Headers" at bounding box center [601, 297] width 33 height 14
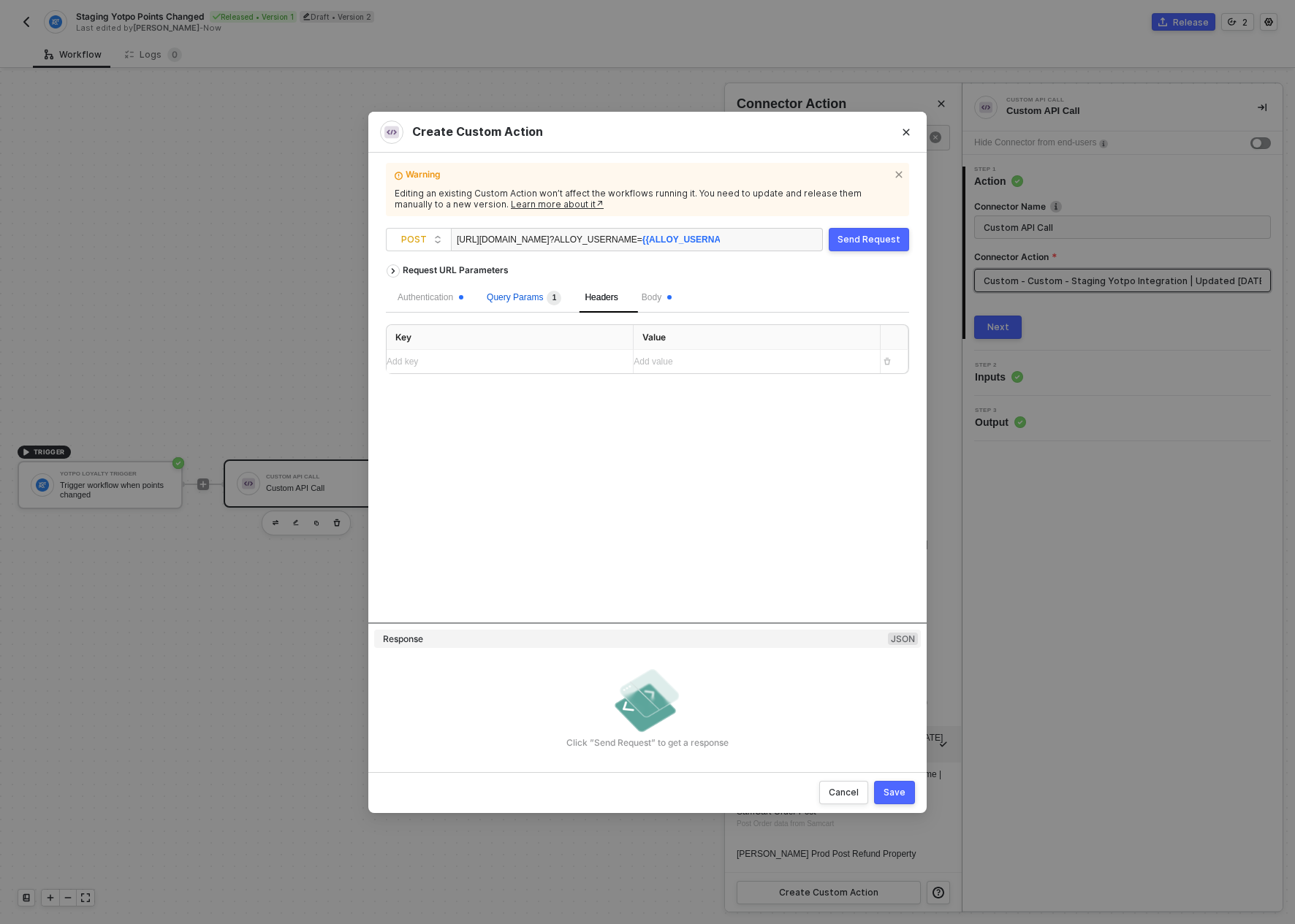
click at [499, 297] on span "Query Params 1" at bounding box center [523, 297] width 74 height 10
click at [420, 301] on div "Authentication" at bounding box center [430, 297] width 66 height 14
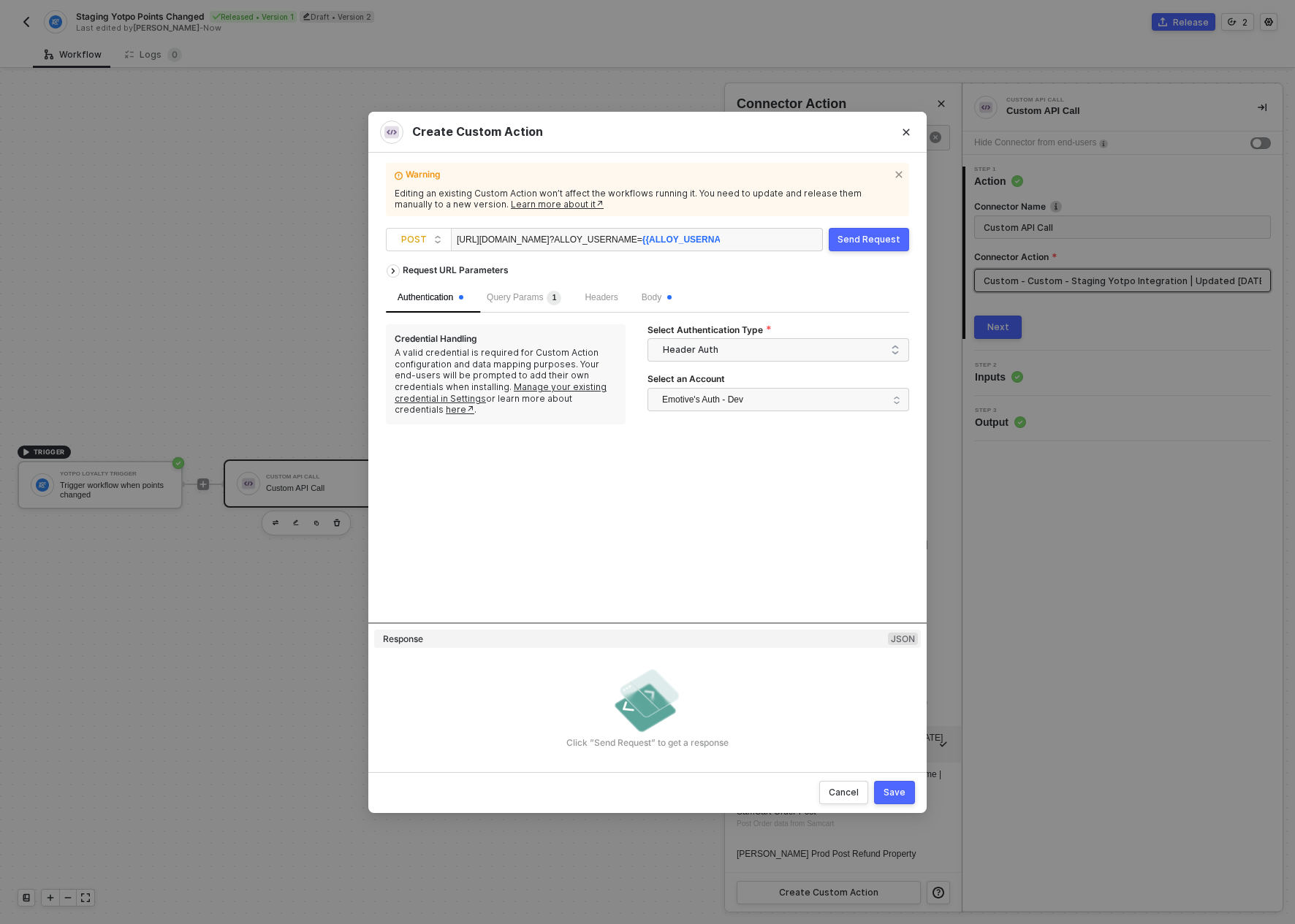
click at [642, 294] on div "Body" at bounding box center [656, 298] width 54 height 29
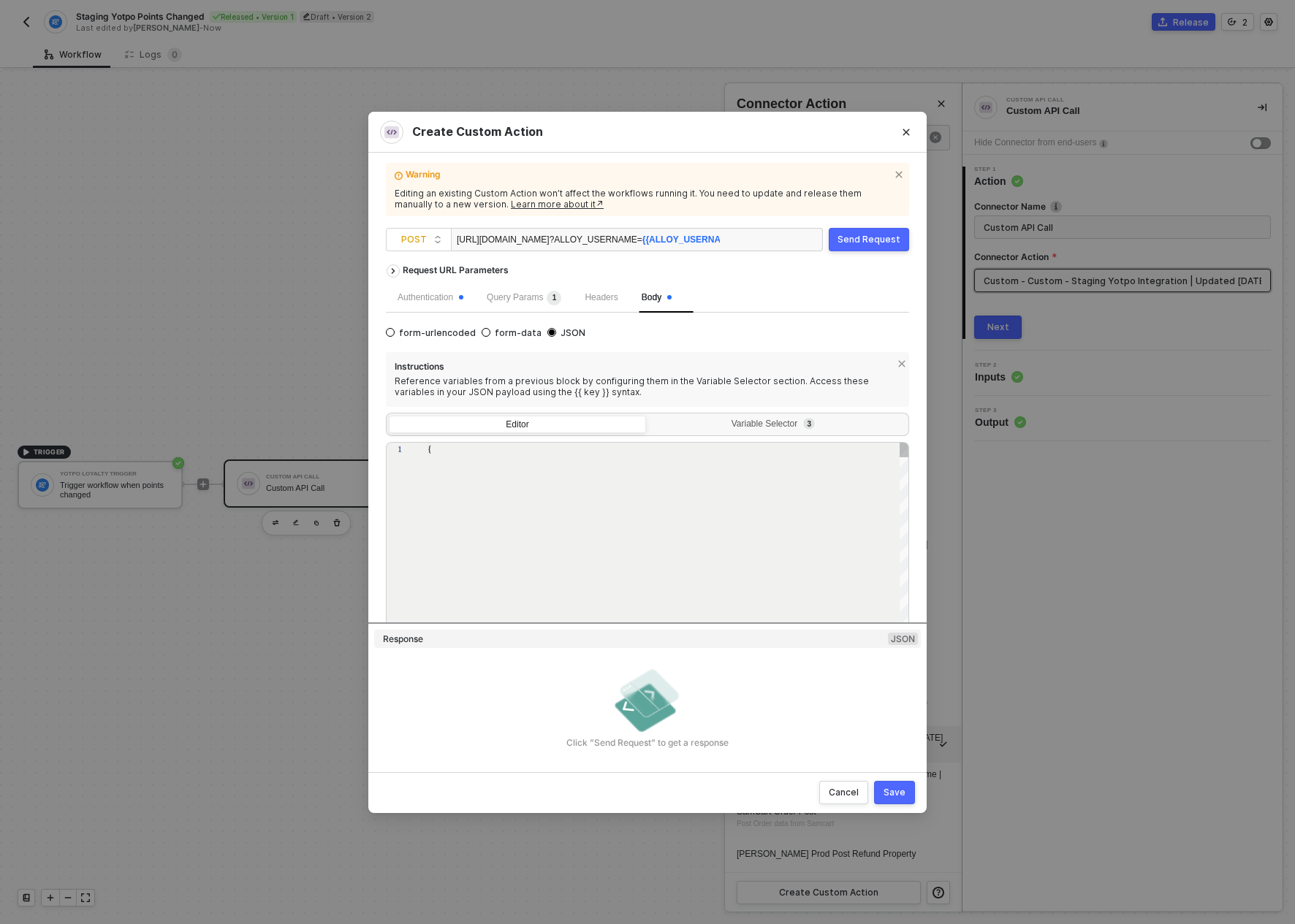
type textarea "{ "contact_email": "{{contact_email}}", "provider_custom_field_name": "{{provid…"
click at [662, 295] on span "Body" at bounding box center [656, 297] width 30 height 10
click at [902, 133] on icon "Close" at bounding box center [906, 132] width 9 height 9
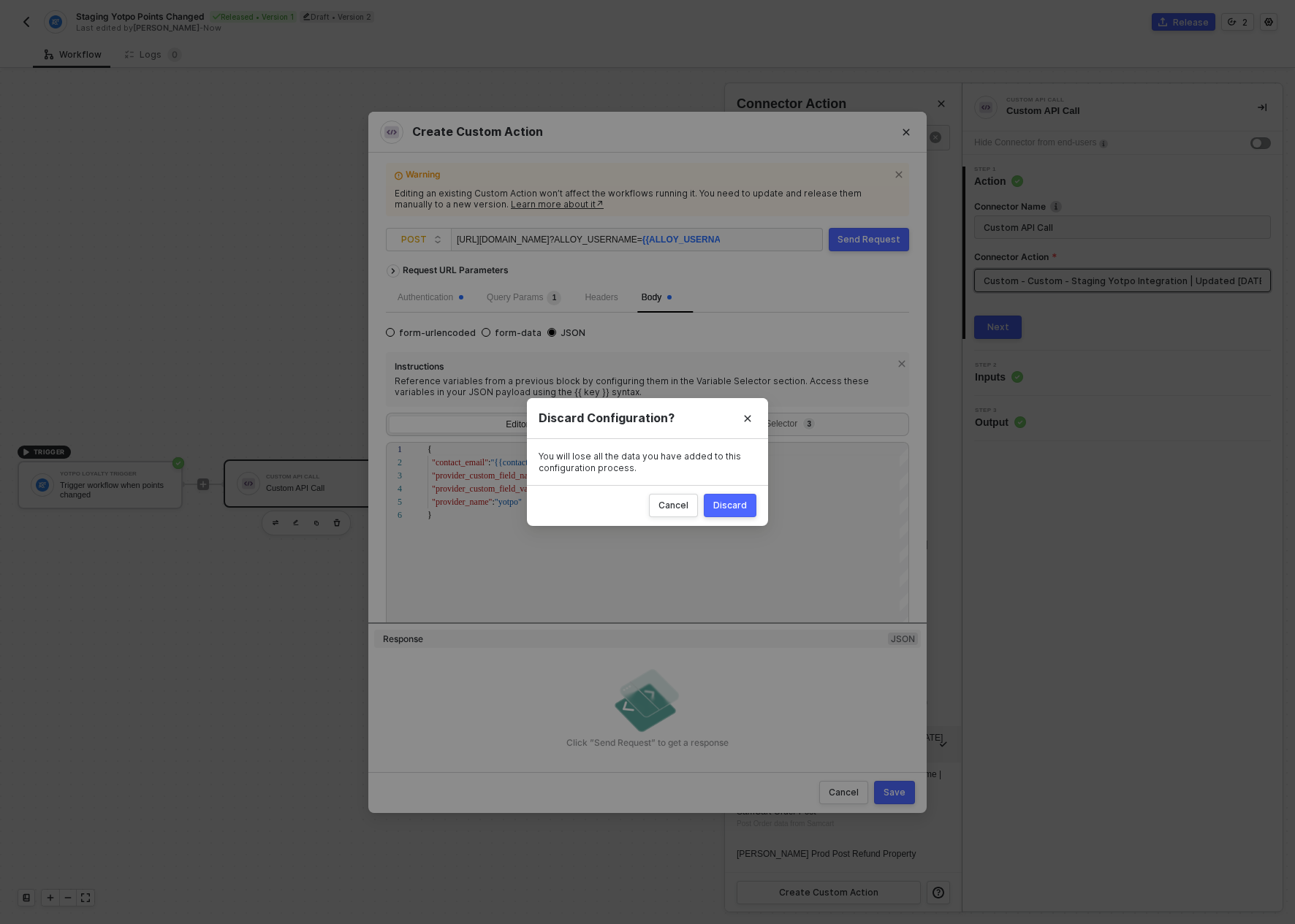
click at [729, 505] on div "Discard" at bounding box center [730, 505] width 33 height 12
radio input "true"
radio input "false"
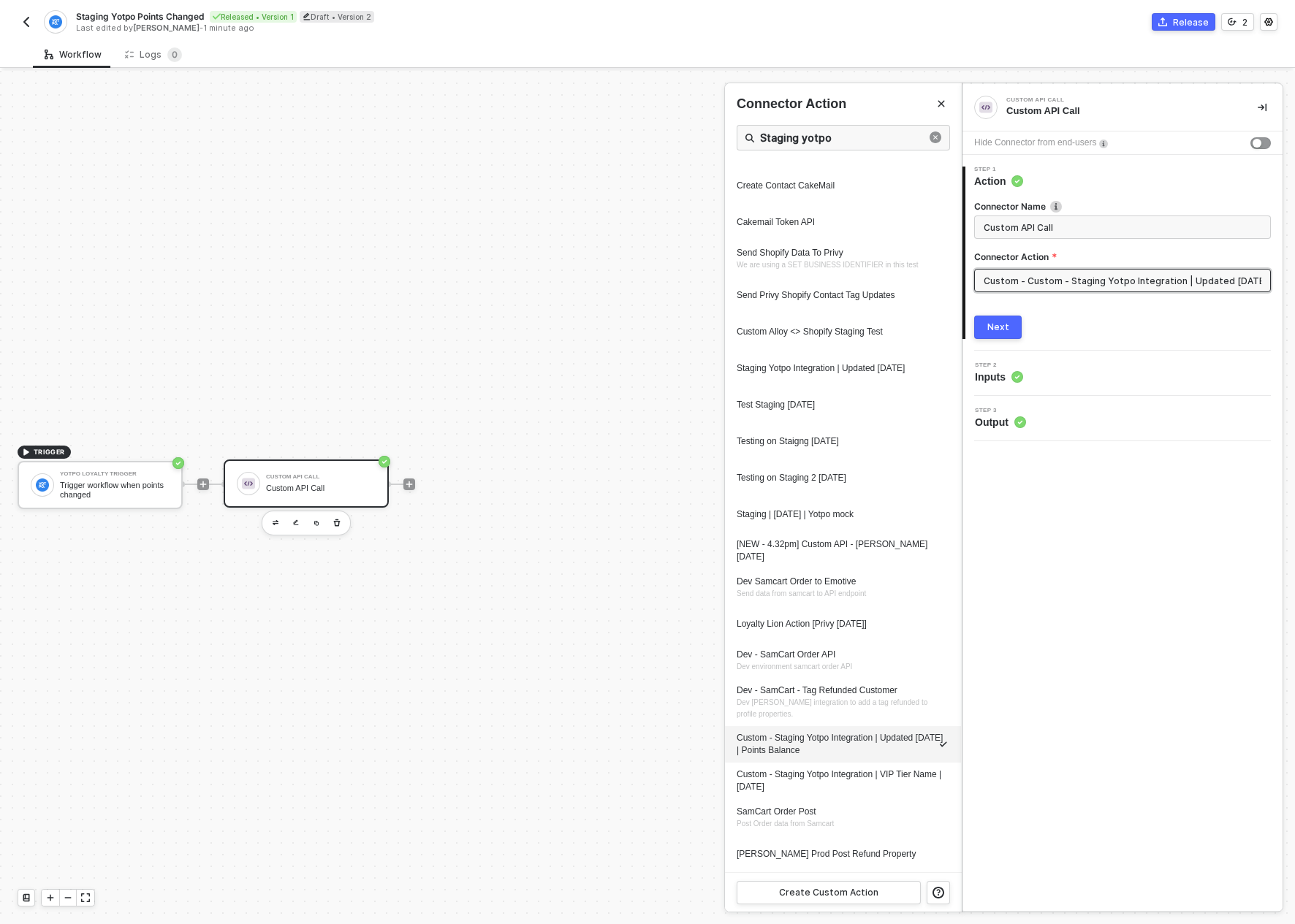
click at [1030, 370] on div "Step 2 Inputs" at bounding box center [1124, 373] width 316 height 22
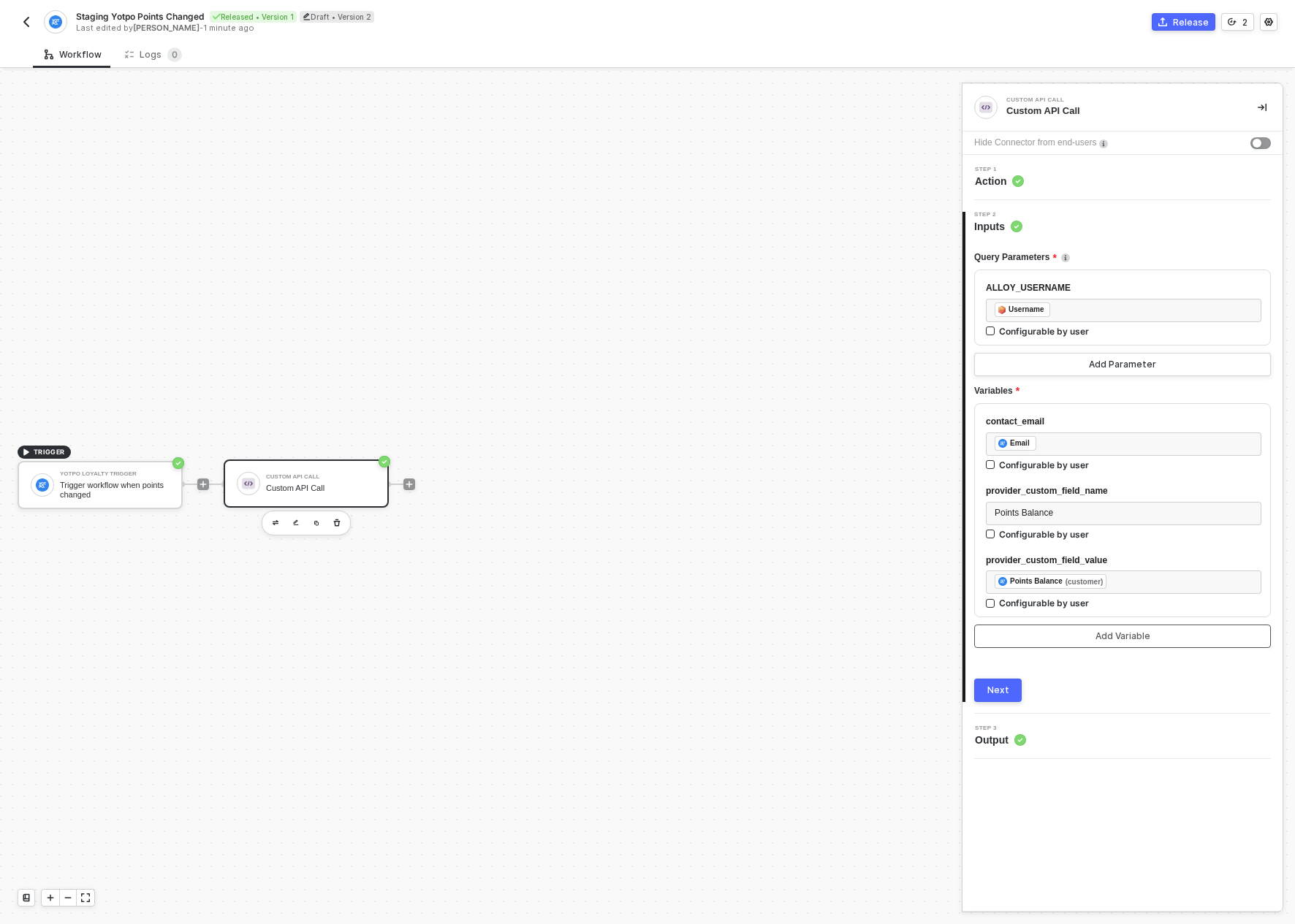
click at [1075, 631] on button "Add Variable" at bounding box center [1123, 636] width 297 height 23
click at [1118, 515] on div "Points Balance" at bounding box center [1124, 513] width 258 height 14
click at [1100, 538] on label "Configurable by user" at bounding box center [1123, 534] width 275 height 13
click at [996, 538] on input "Configurable by user" at bounding box center [991, 534] width 10 height 10
click at [1100, 538] on label "Configurable by user" at bounding box center [1123, 535] width 275 height 13
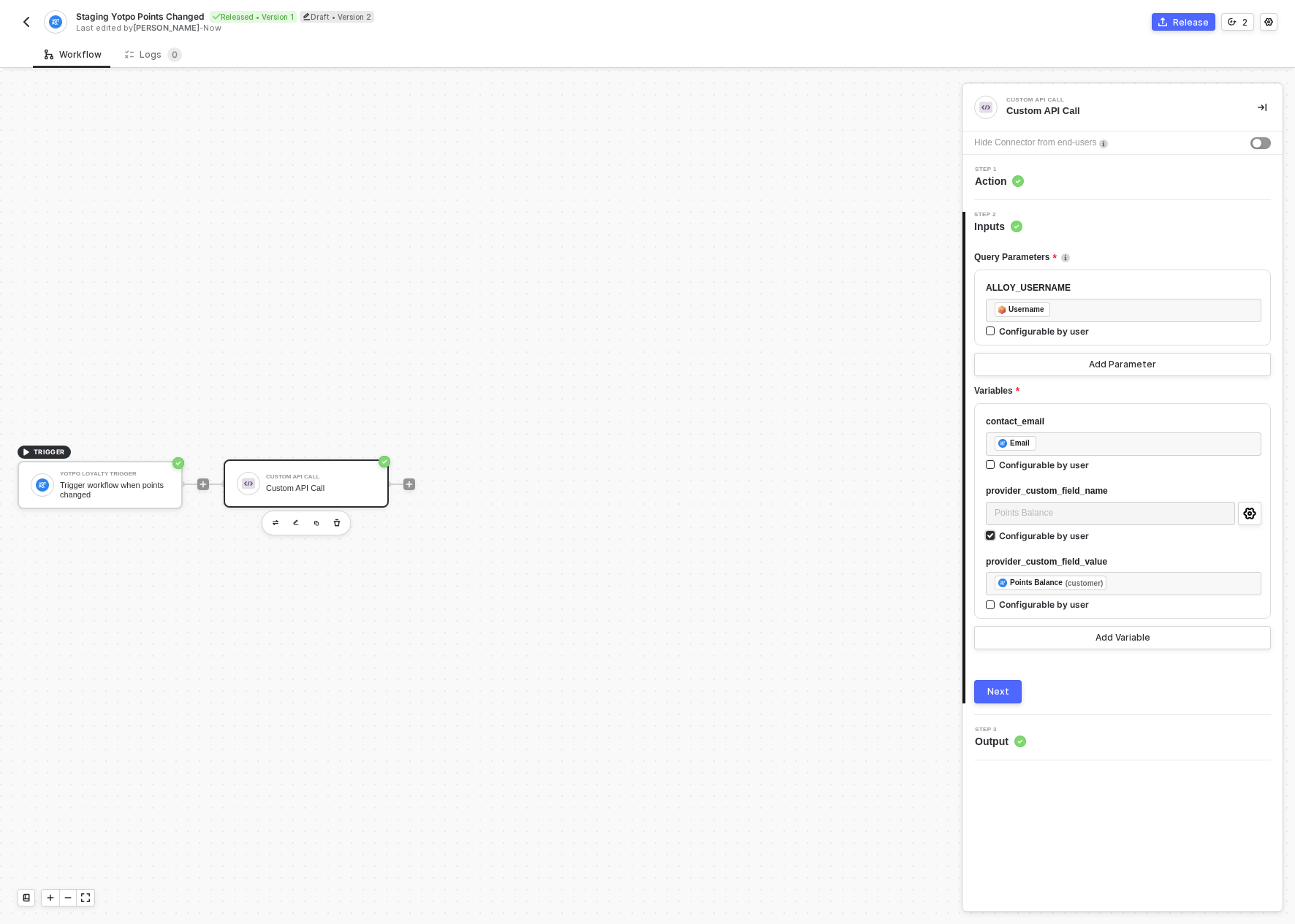
click at [996, 538] on input "Configurable by user" at bounding box center [991, 536] width 10 height 10
checkbox input "false"
click at [1095, 637] on button "Add Variable" at bounding box center [1123, 636] width 297 height 23
click at [1067, 437] on div "﻿ ﻿ Email ﻿" at bounding box center [1124, 444] width 258 height 16
click at [139, 482] on div "Trigger workflow when points changed" at bounding box center [114, 489] width 110 height 18
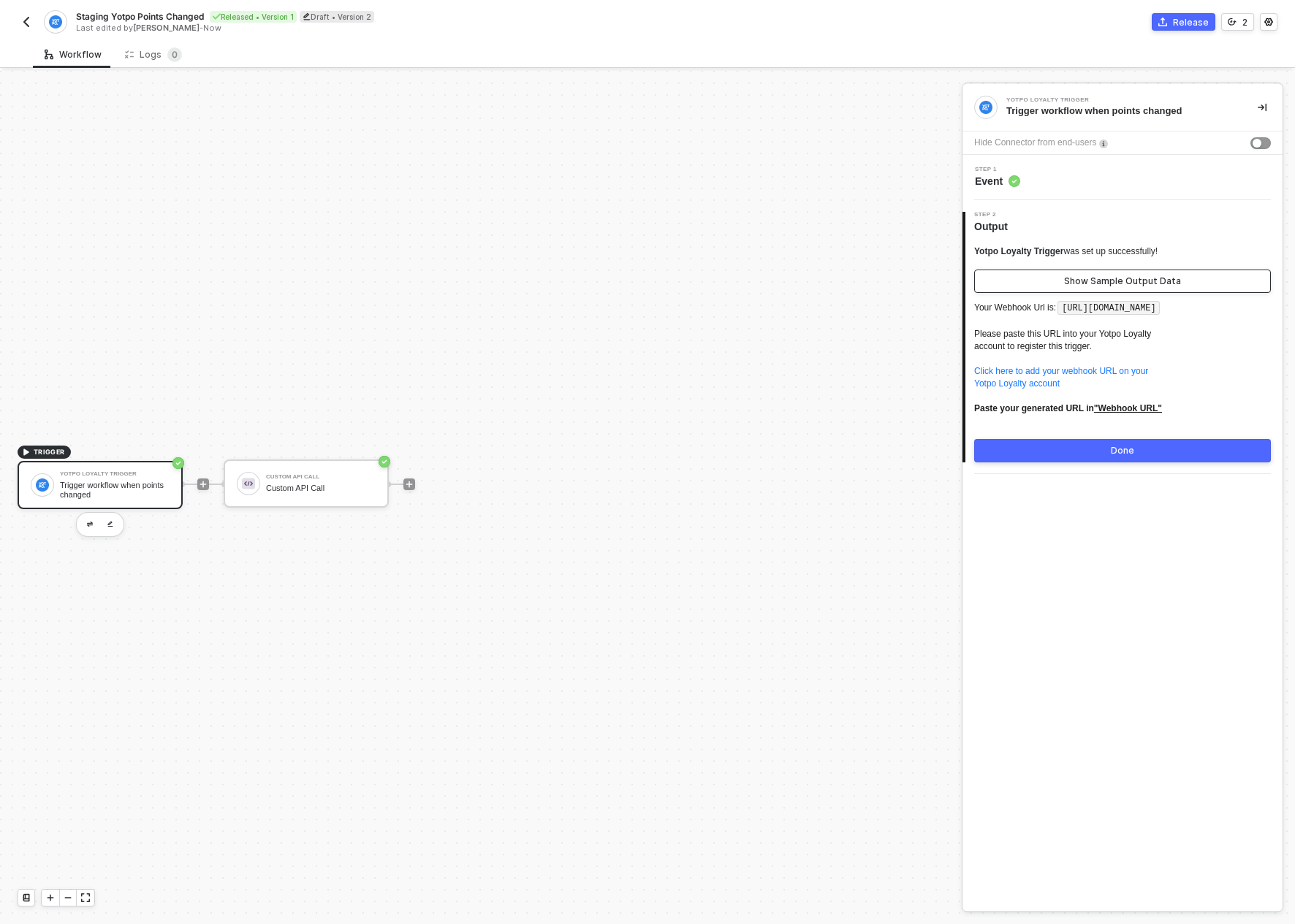
click at [1051, 280] on button "Show Sample Output Data" at bounding box center [1123, 280] width 297 height 23
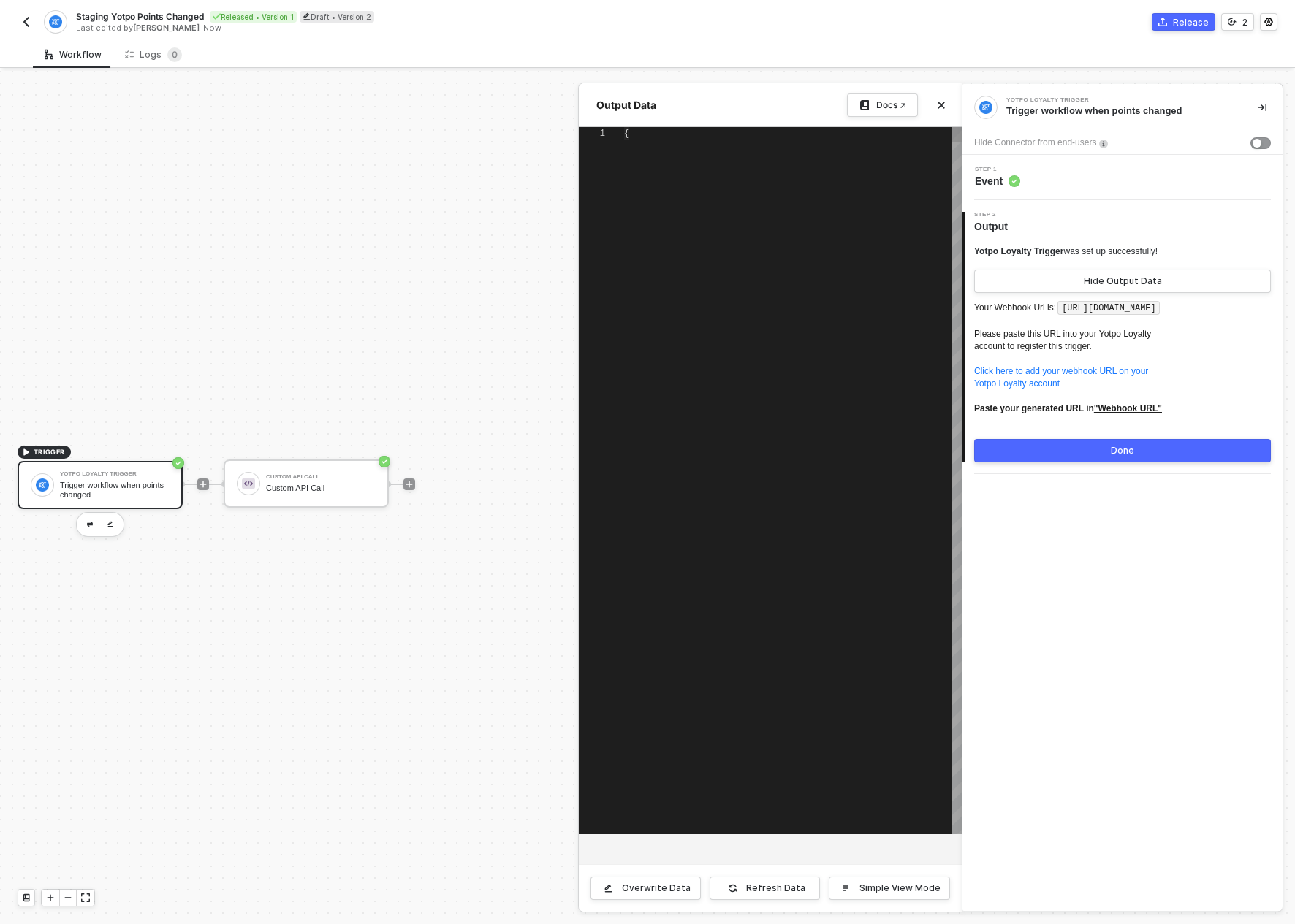
type textarea "{ "topic": "swell/points/changed", "name": "Swell Points Changed", "email": "el…"
